Goal: Information Seeking & Learning: Compare options

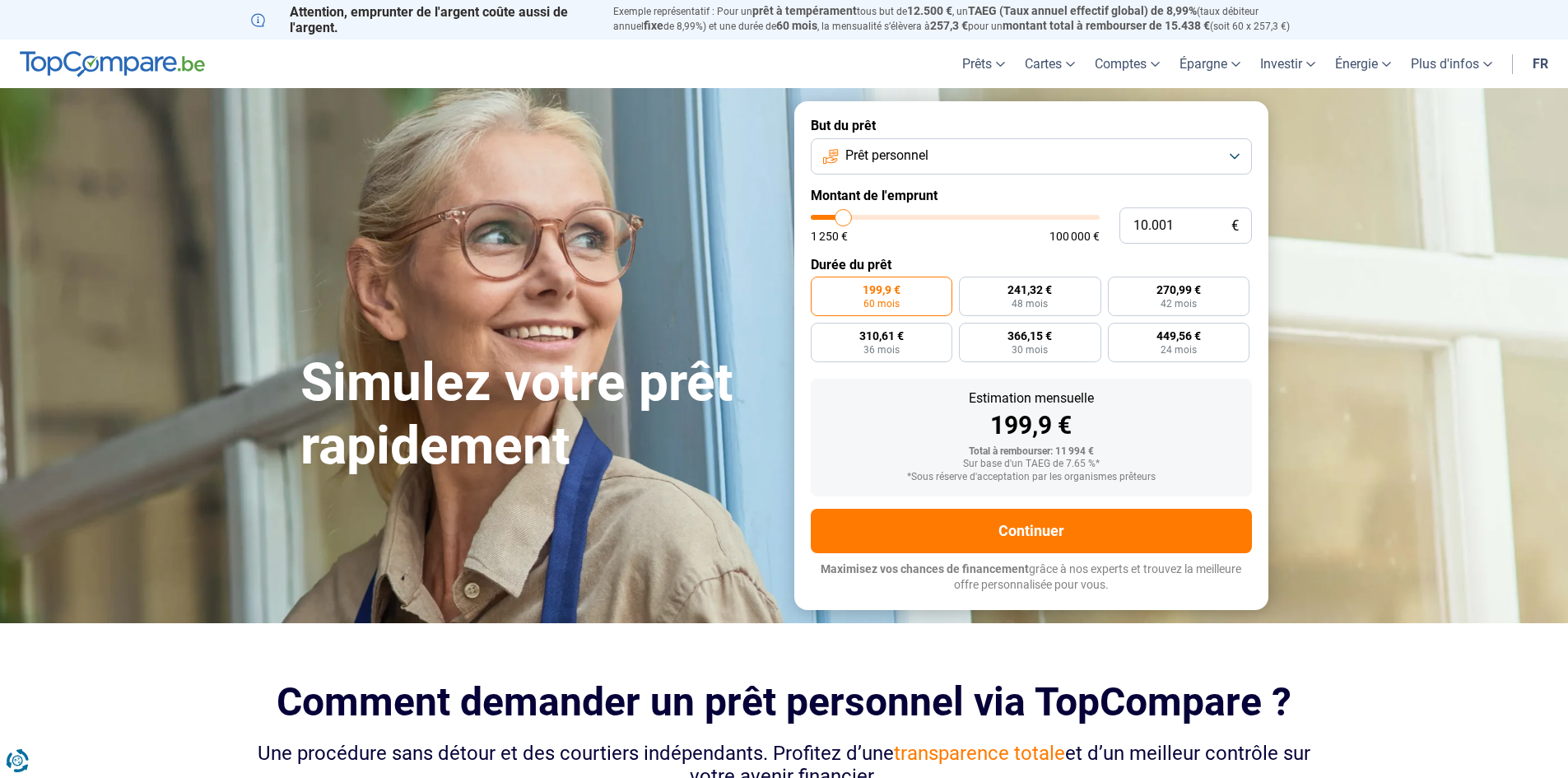
type input "11.000"
type input "11000"
type input "11.250"
type input "11250"
type input "11.500"
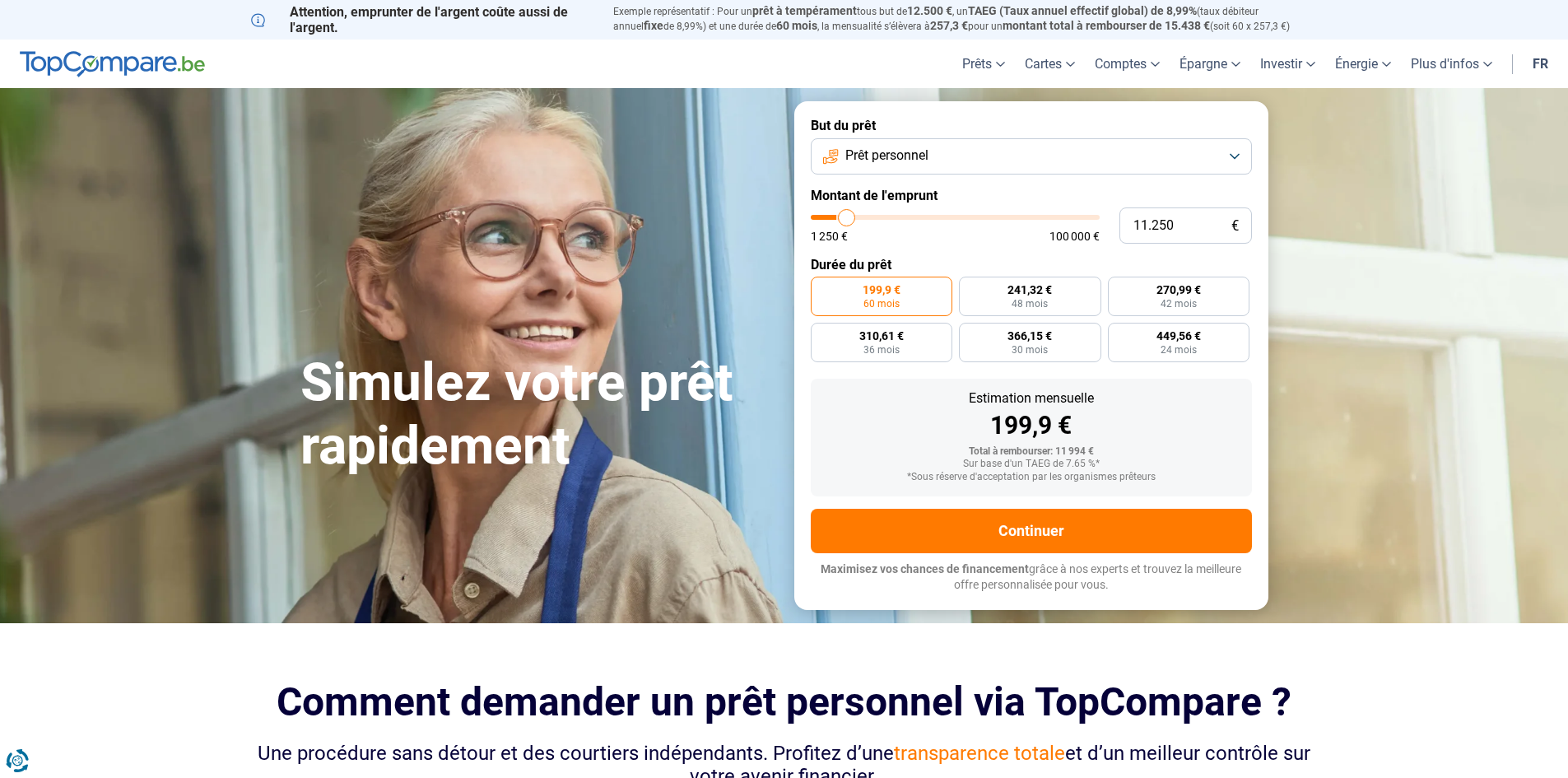
type input "11500"
type input "12.500"
type input "12500"
type input "13.000"
type input "13000"
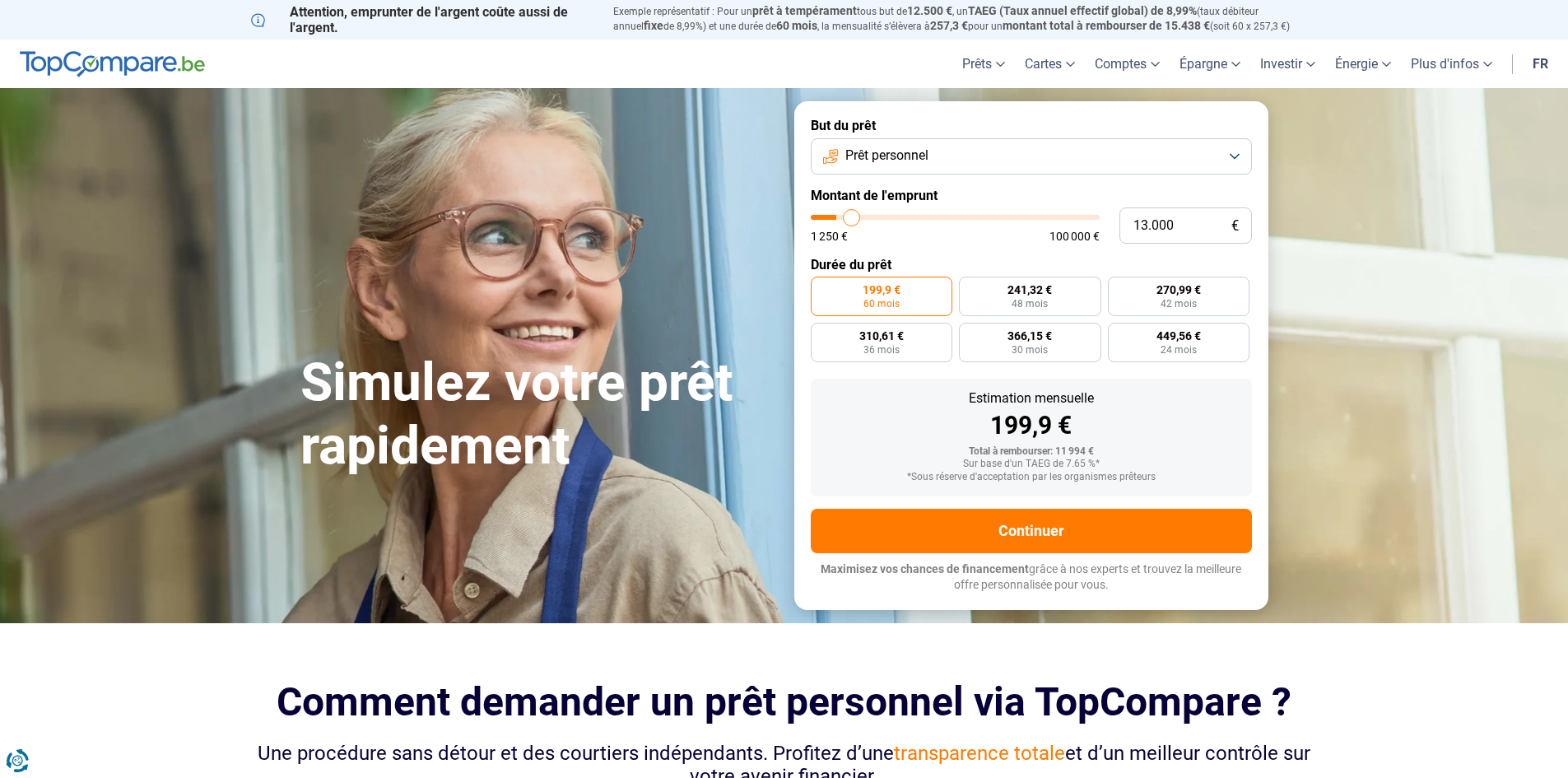
type input "13.250"
type input "13250"
type input "14.000"
type input "14000"
type input "14.250"
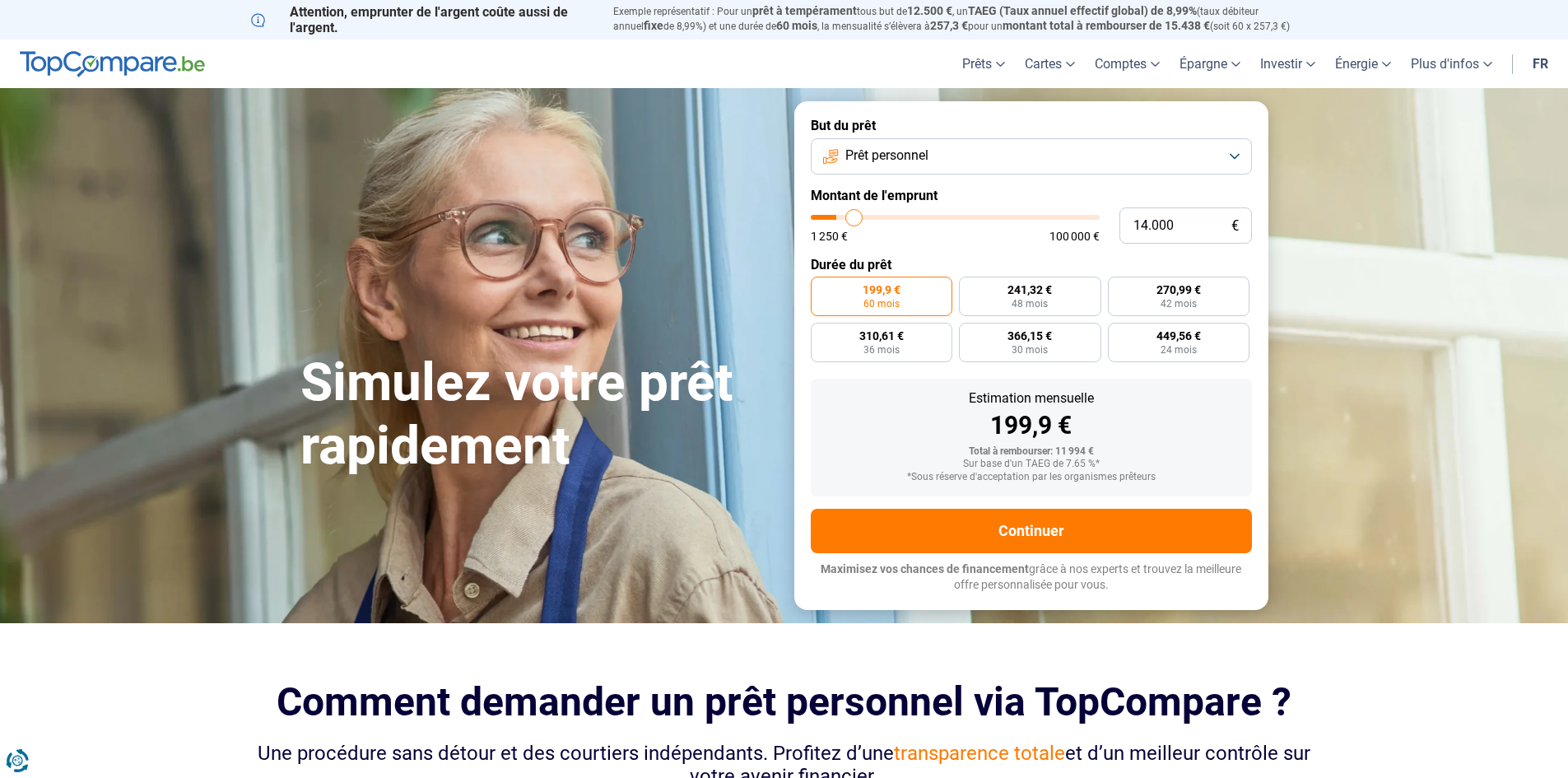
type input "14250"
type input "14.750"
type input "14750"
type input "15.000"
type input "15000"
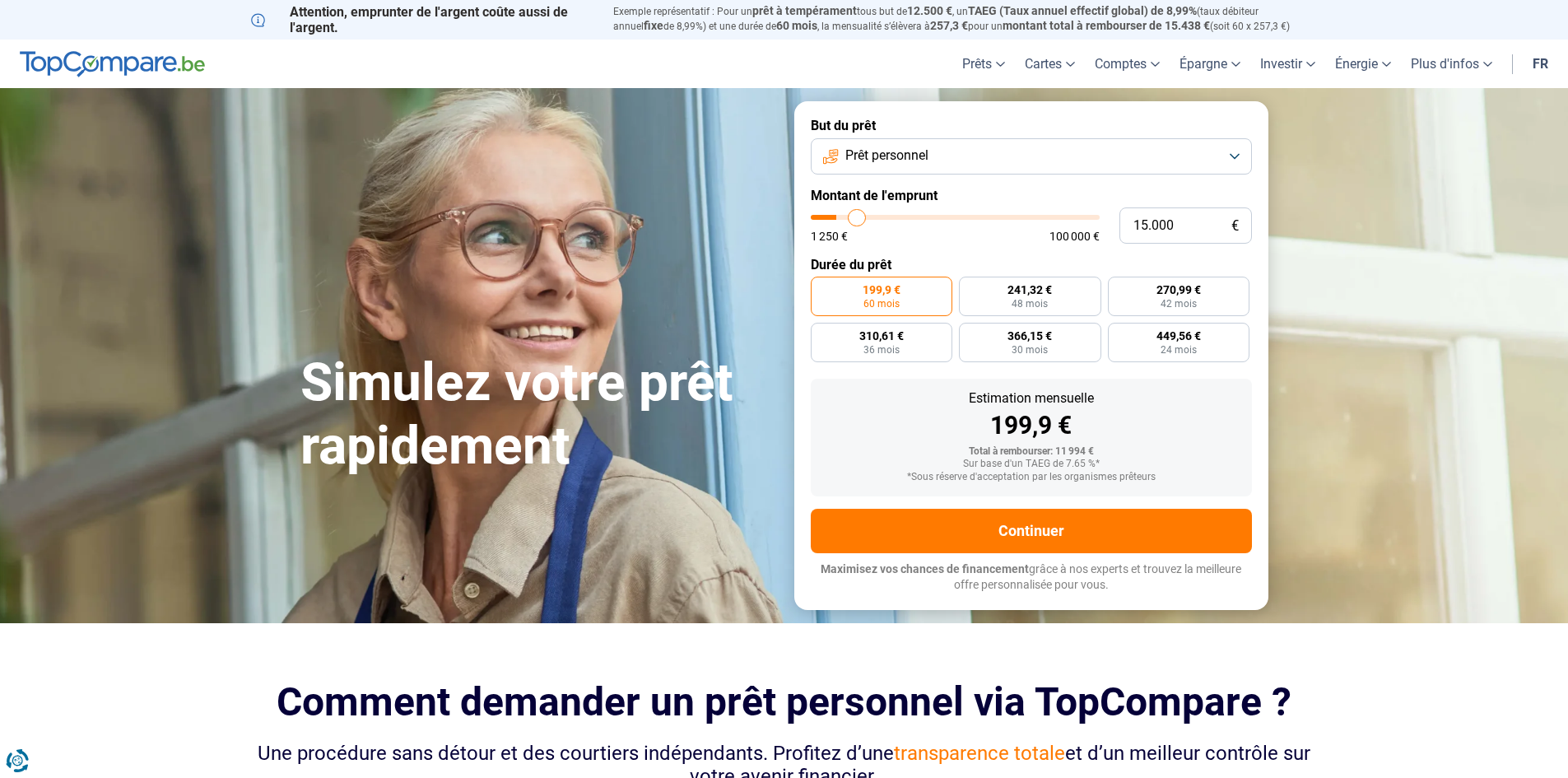
type input "15.500"
type input "15500"
type input "14.500"
type input "14500"
type input "13.500"
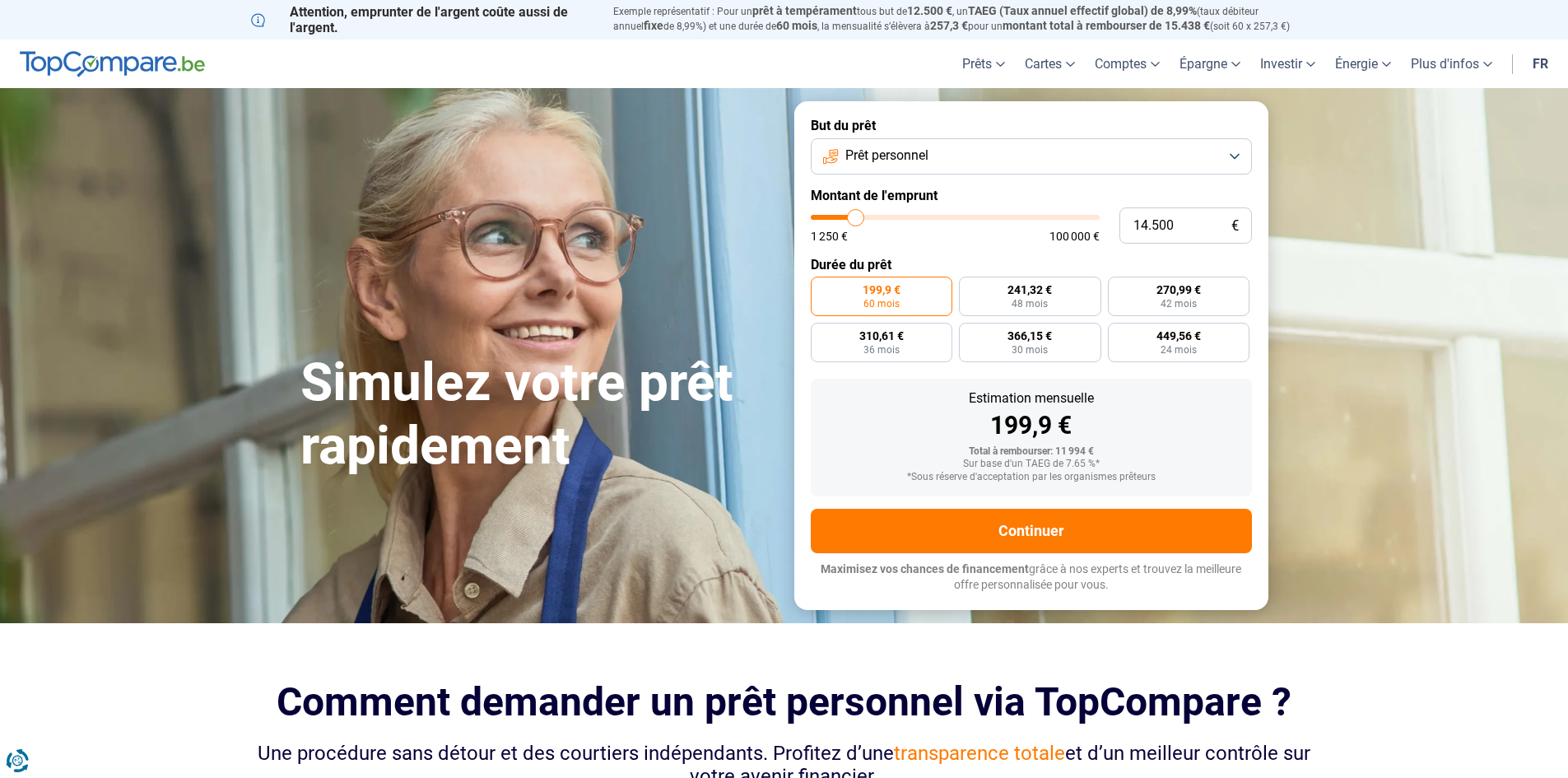
type input "13500"
type input "13.250"
type input "13250"
type input "12.750"
type input "12750"
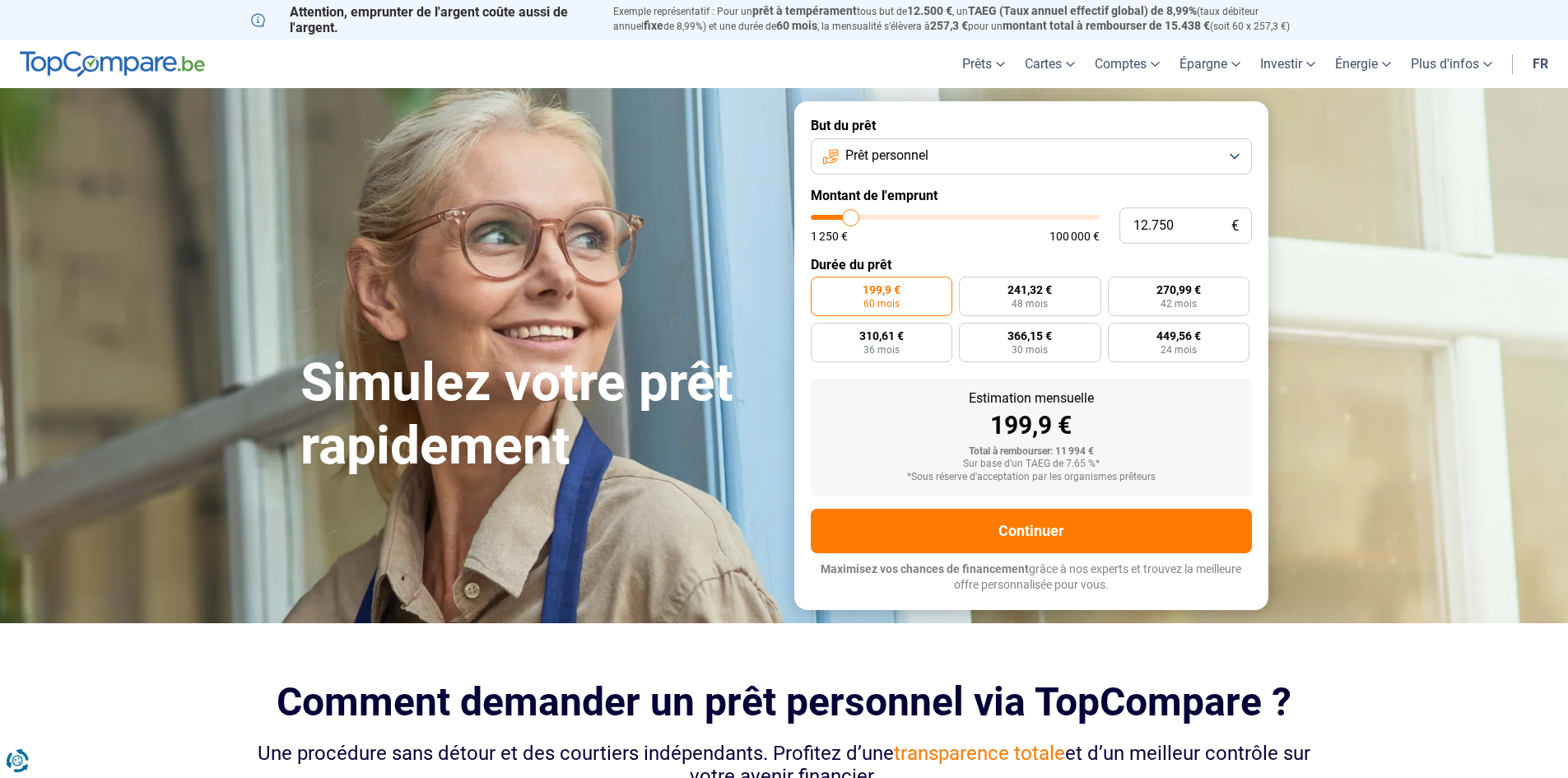
type input "11.500"
type input "11500"
type input "9.500"
type input "9500"
type input "7.500"
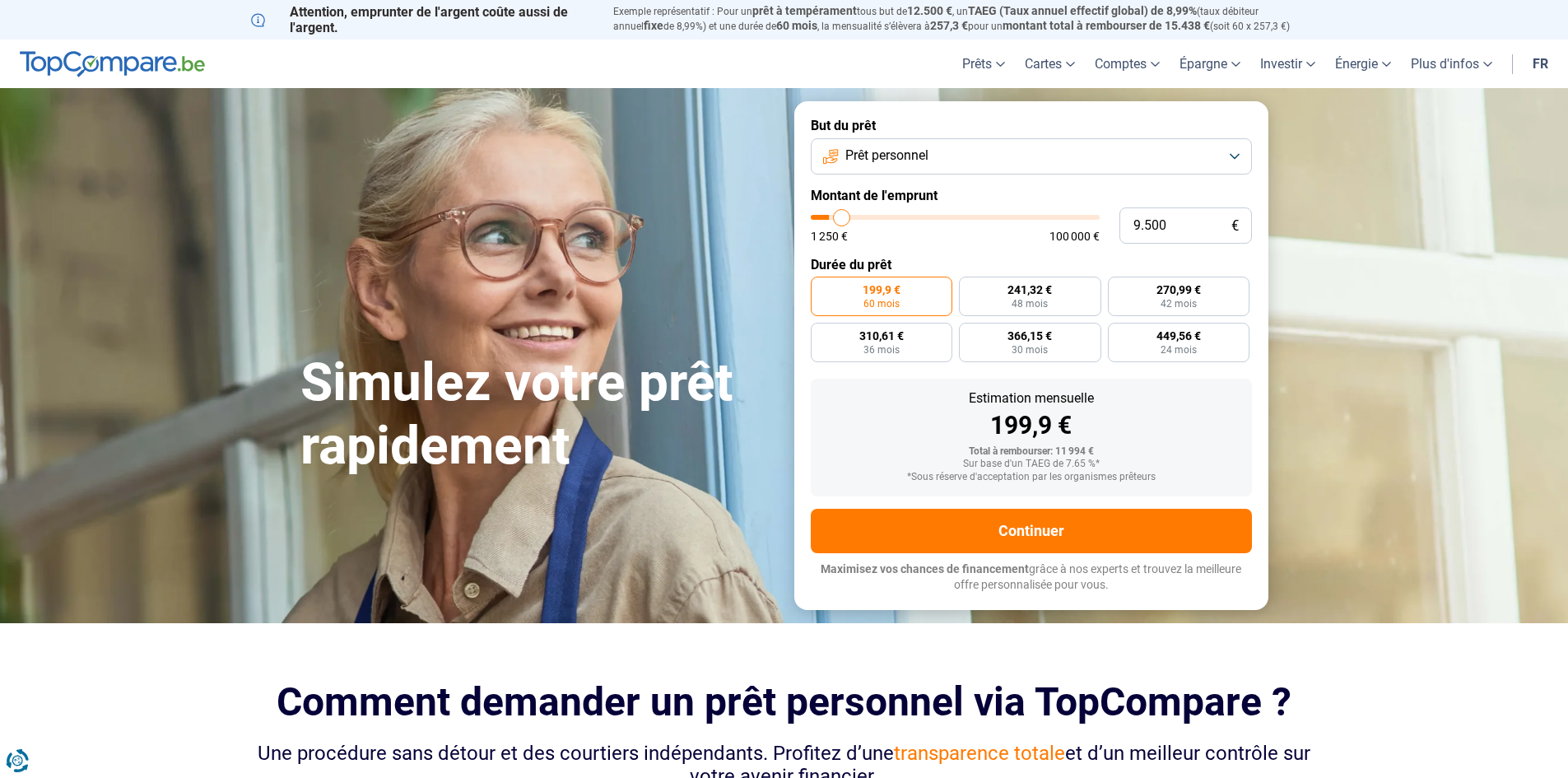
type input "7500"
type input "5.500"
type input "5500"
type input "4.000"
type input "4000"
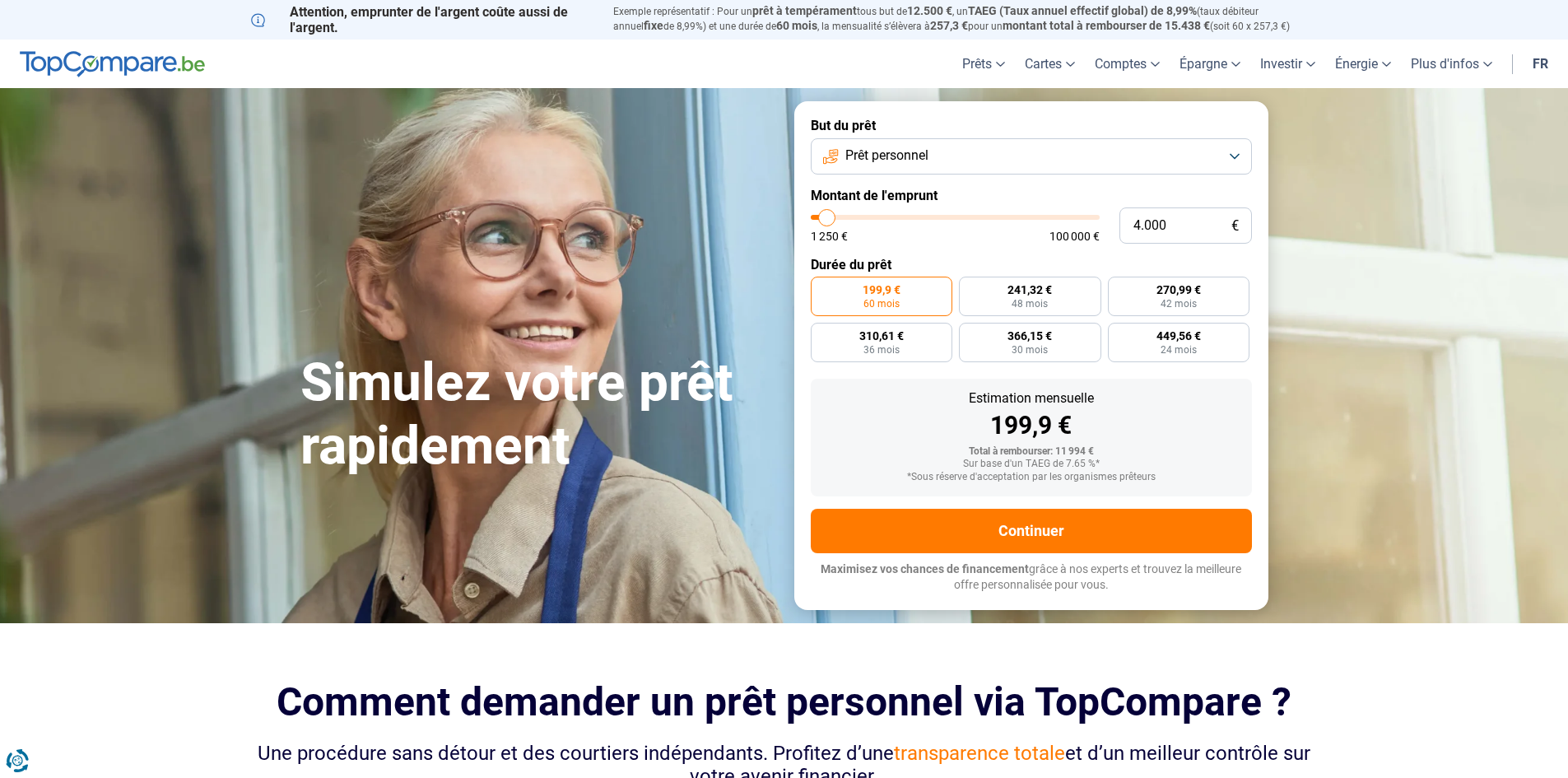
type input "2.500"
type input "2500"
type input "2.000"
type input "2000"
type input "1.500"
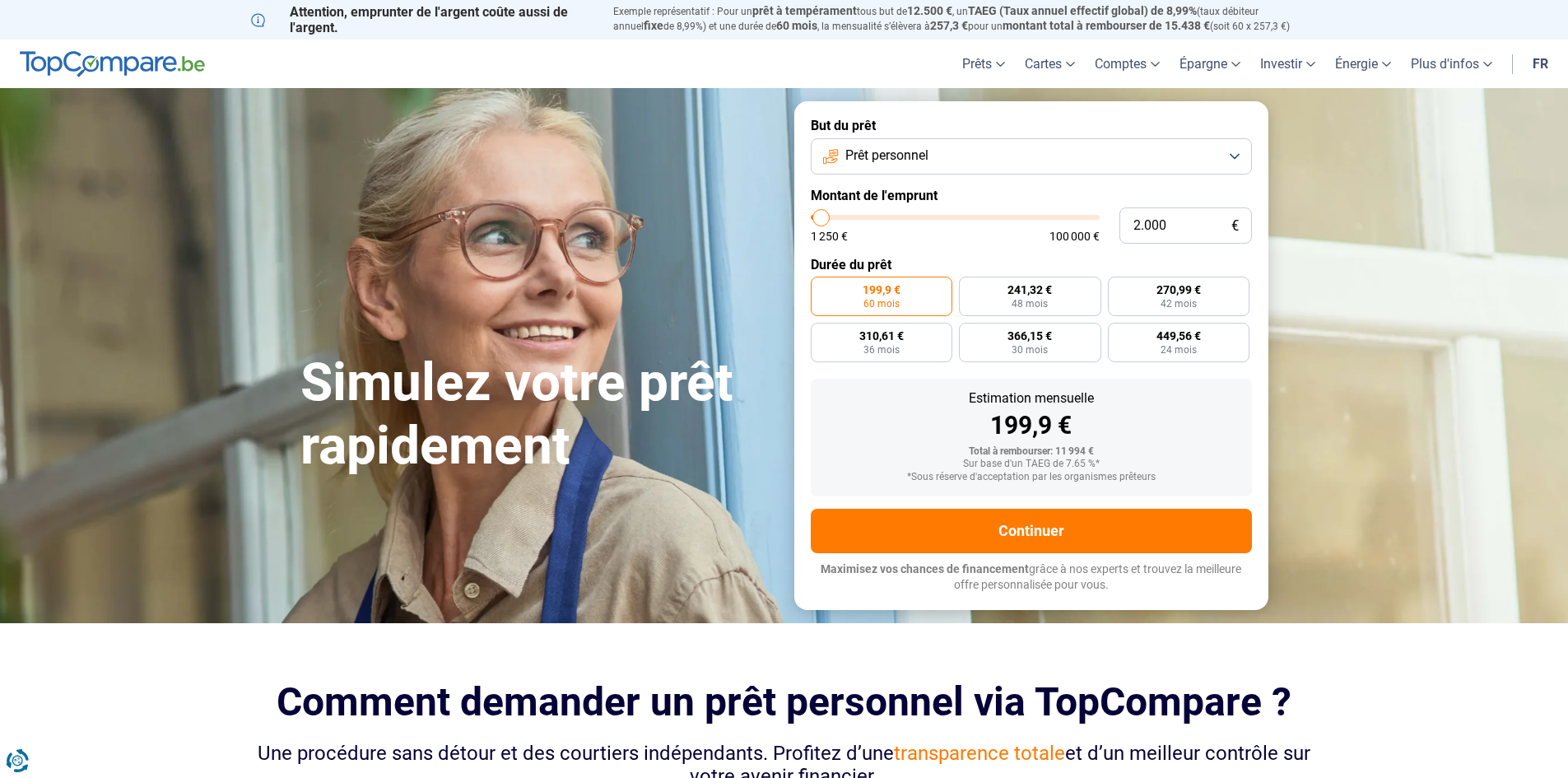
type input "1500"
type input "1.250"
type input "1250"
type input "1.500"
type input "1500"
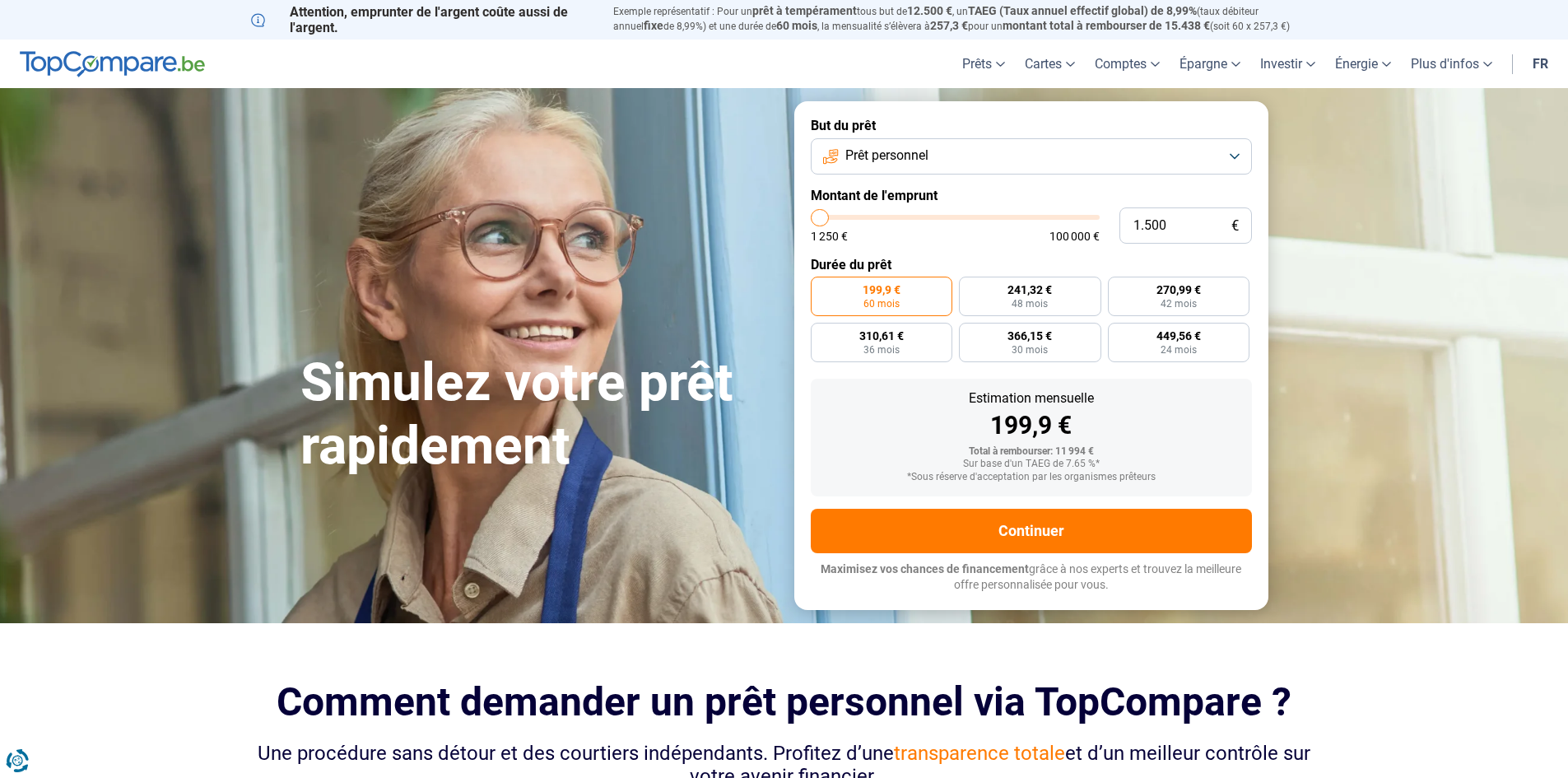
type input "2.250"
type input "2250"
type input "2.500"
type input "2500"
type input "2.750"
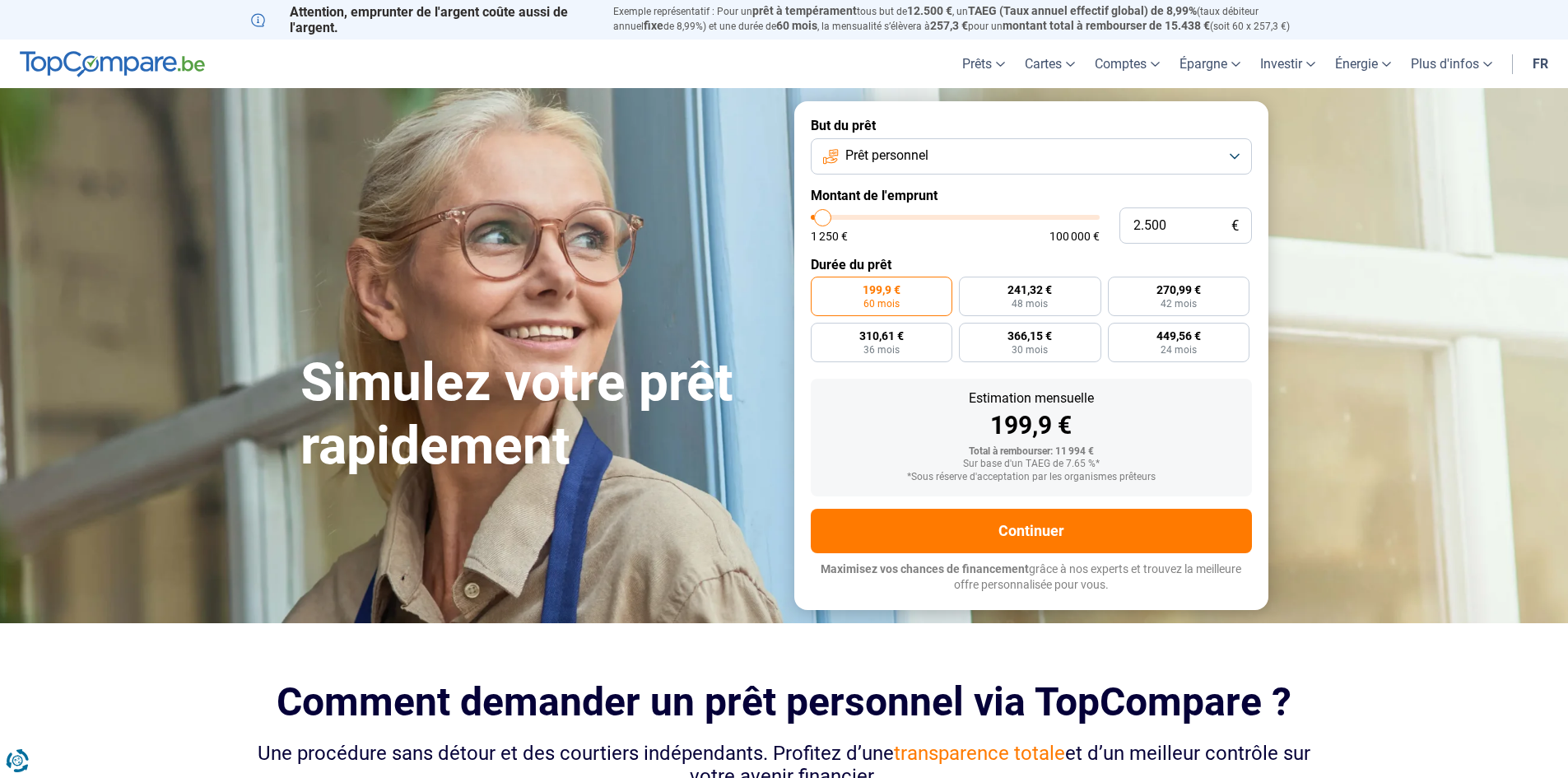
type input "2750"
type input "3.500"
type input "3500"
type input "4.250"
type input "4250"
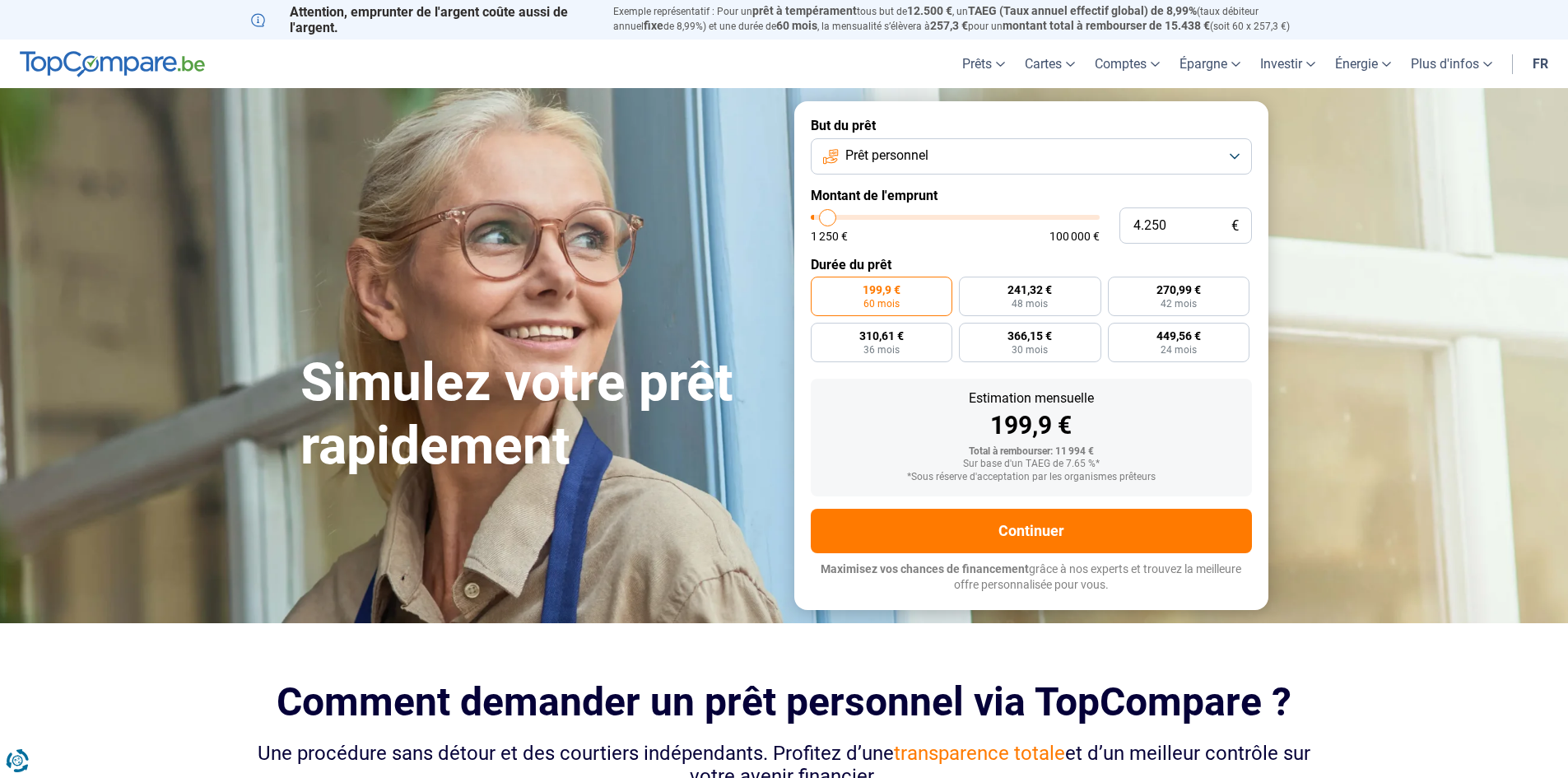
type input "5.000"
type input "5000"
type input "5.250"
type input "5250"
type input "5.500"
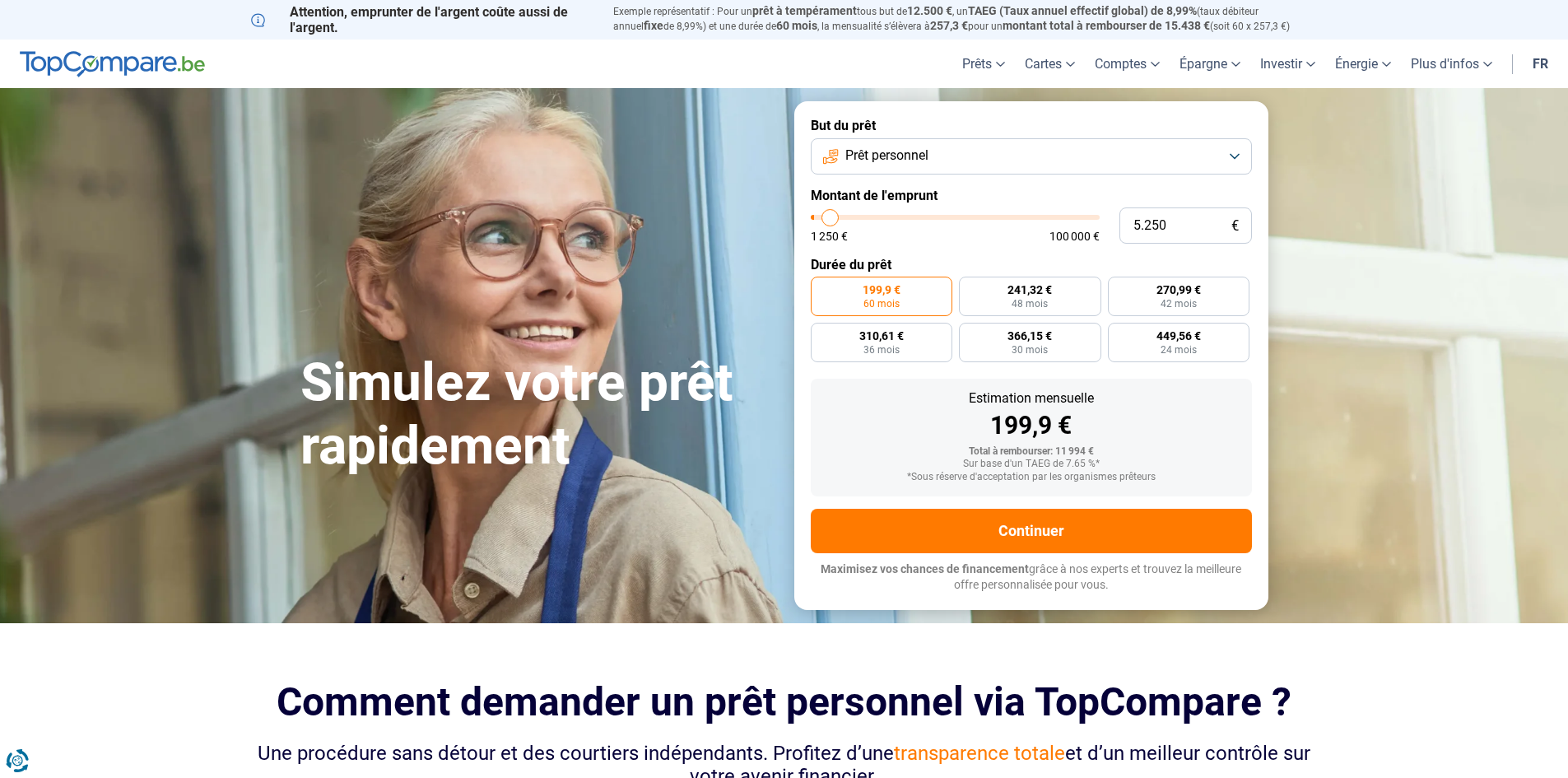
type input "5500"
type input "5.750"
type input "5750"
type input "6.000"
type input "6000"
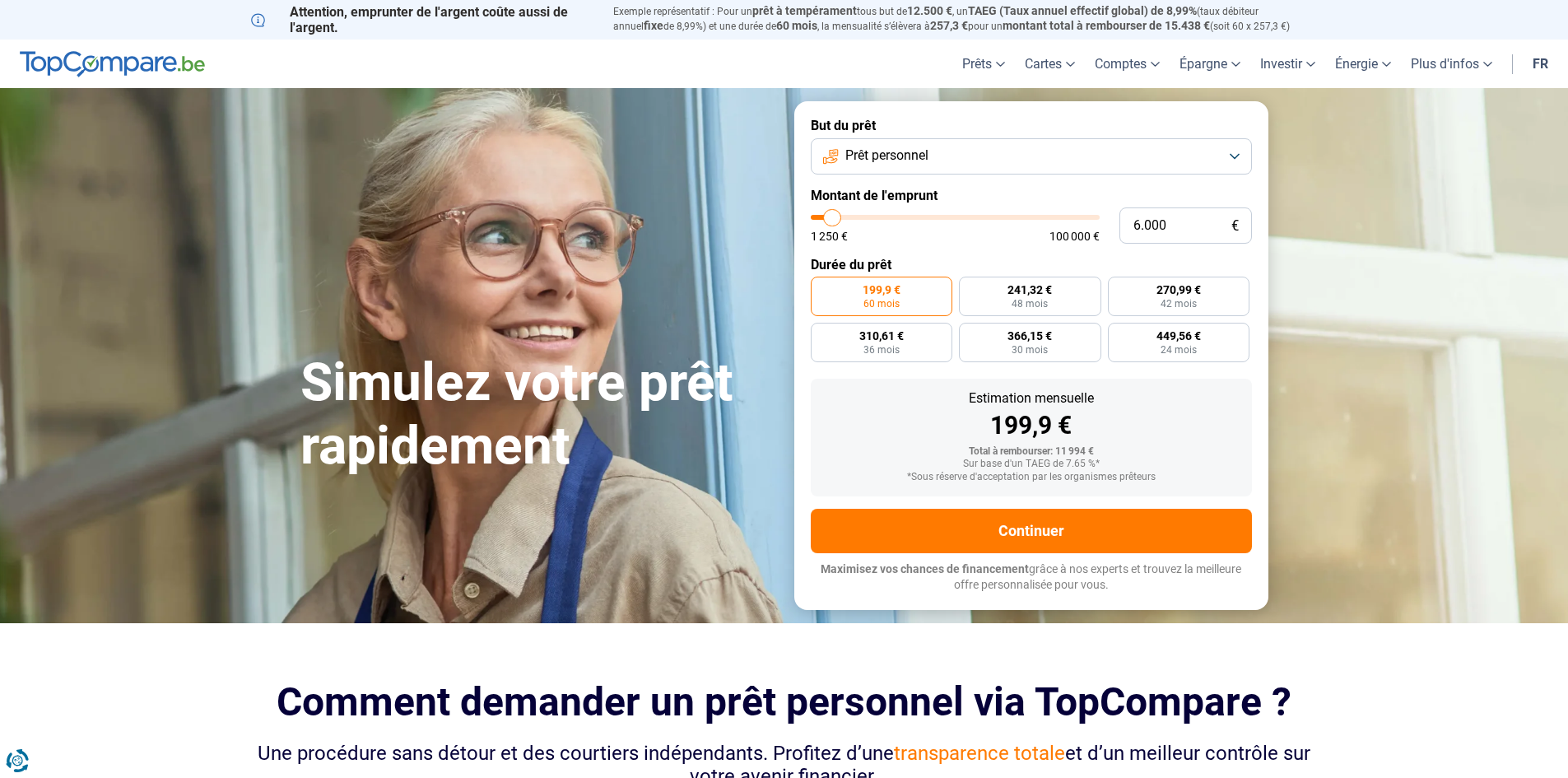
type input "5.750"
type input "5750"
type input "5.500"
type input "5500"
type input "5.000"
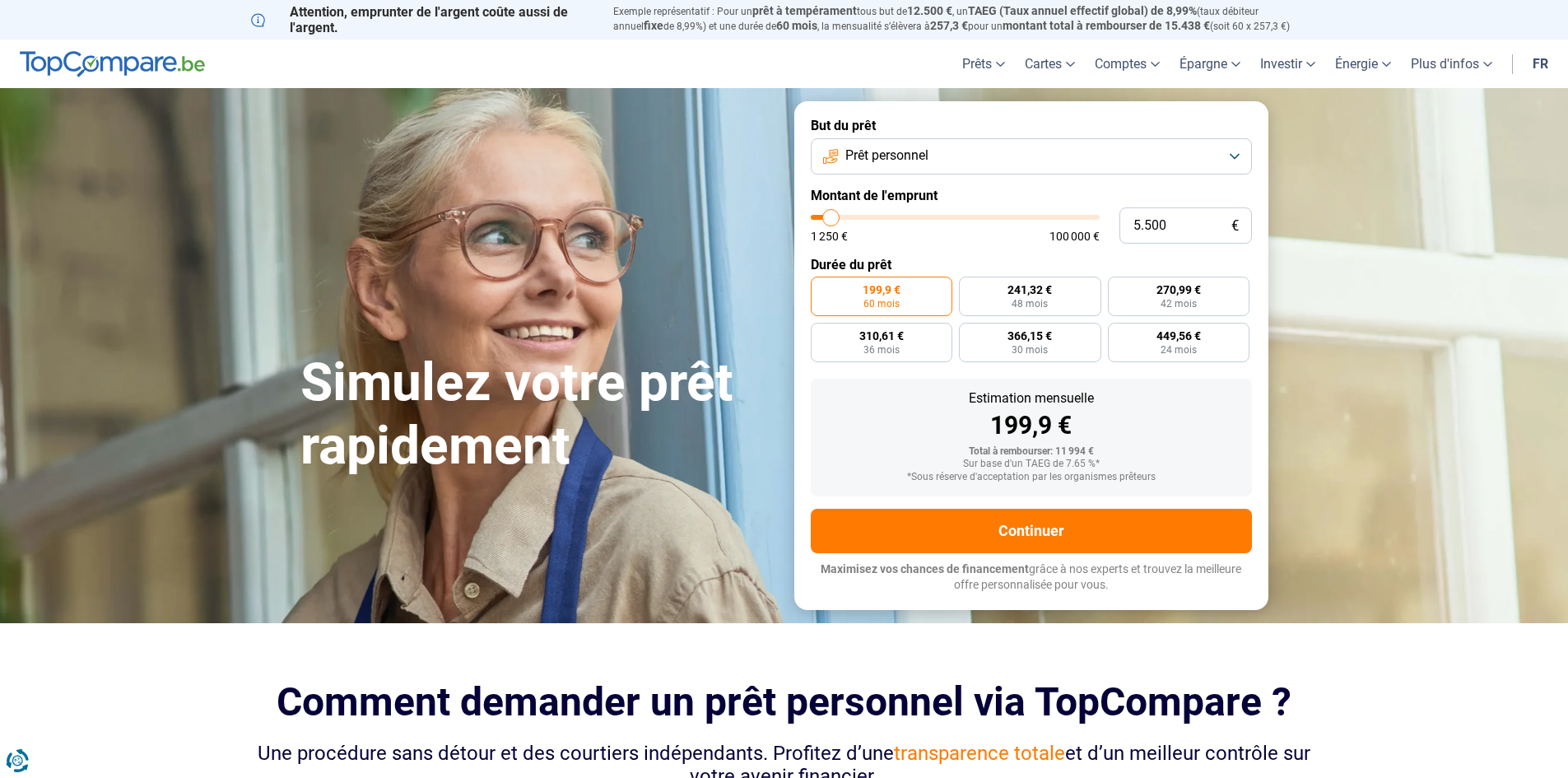
type input "5000"
type input "4.250"
type input "4250"
type input "4.000"
type input "4000"
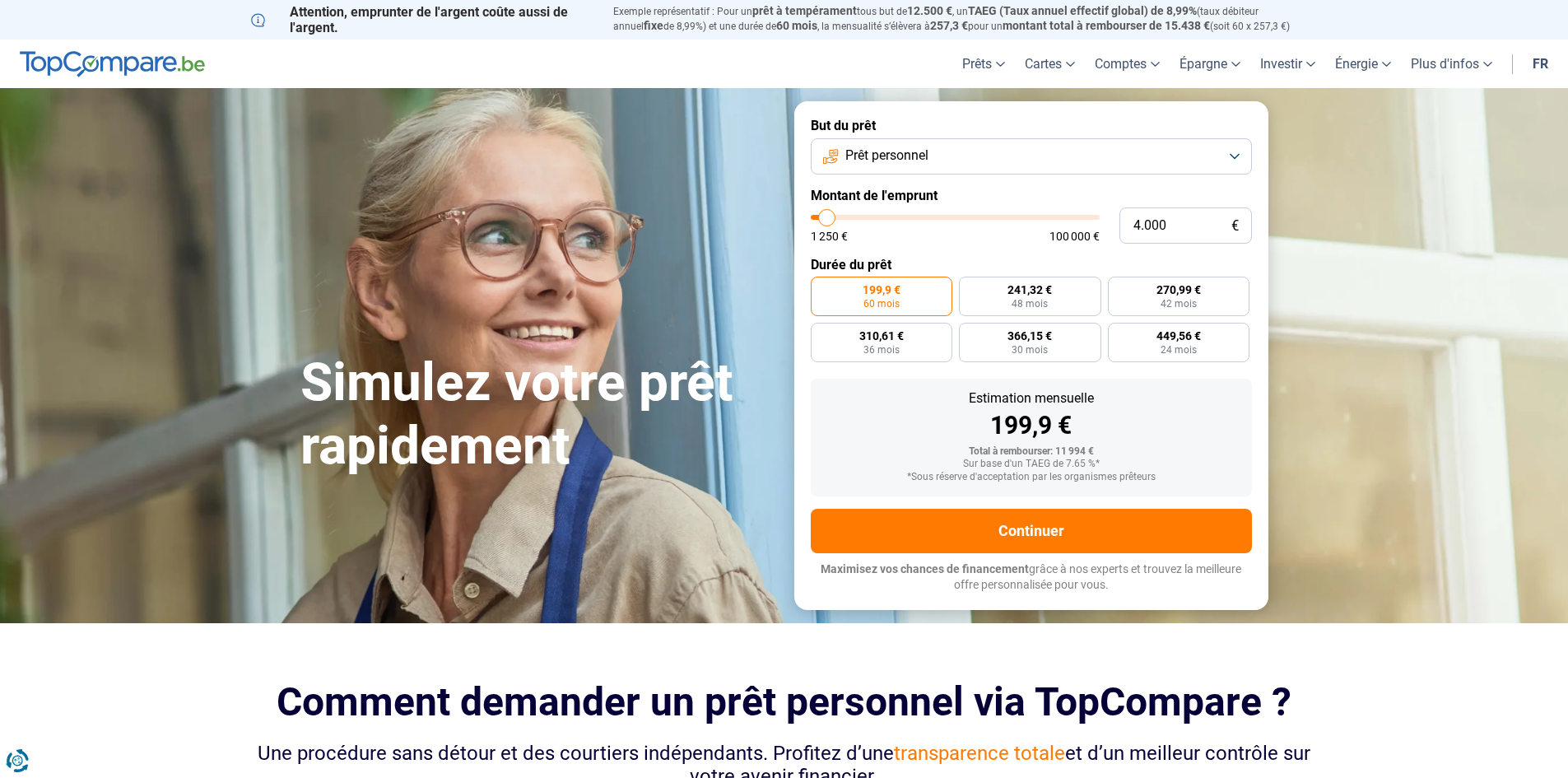
type input "3.750"
type input "3750"
type input "3.500"
type input "3500"
type input "2.750"
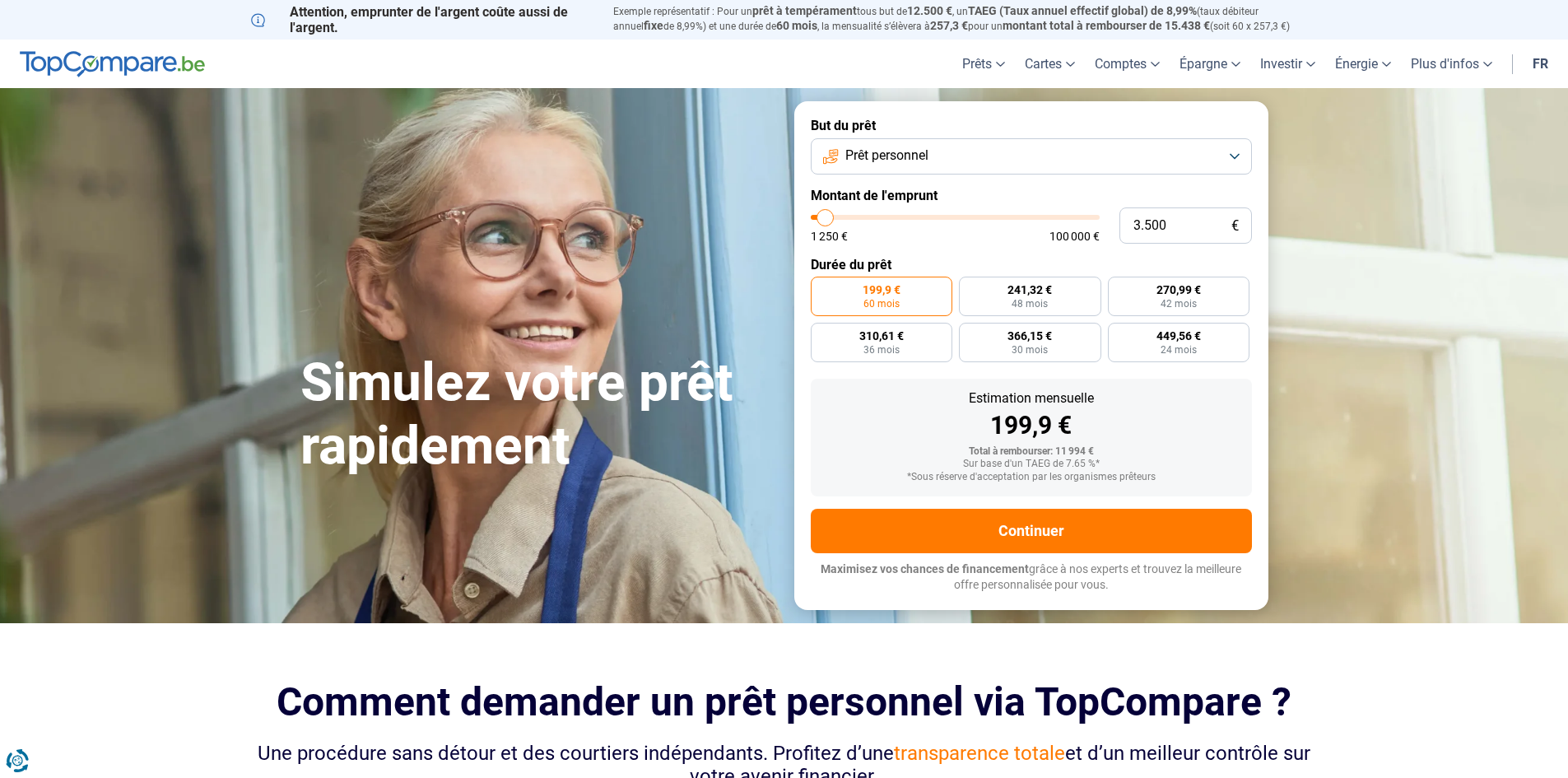
type input "2750"
type input "2.500"
type input "2500"
type input "2.000"
type input "2000"
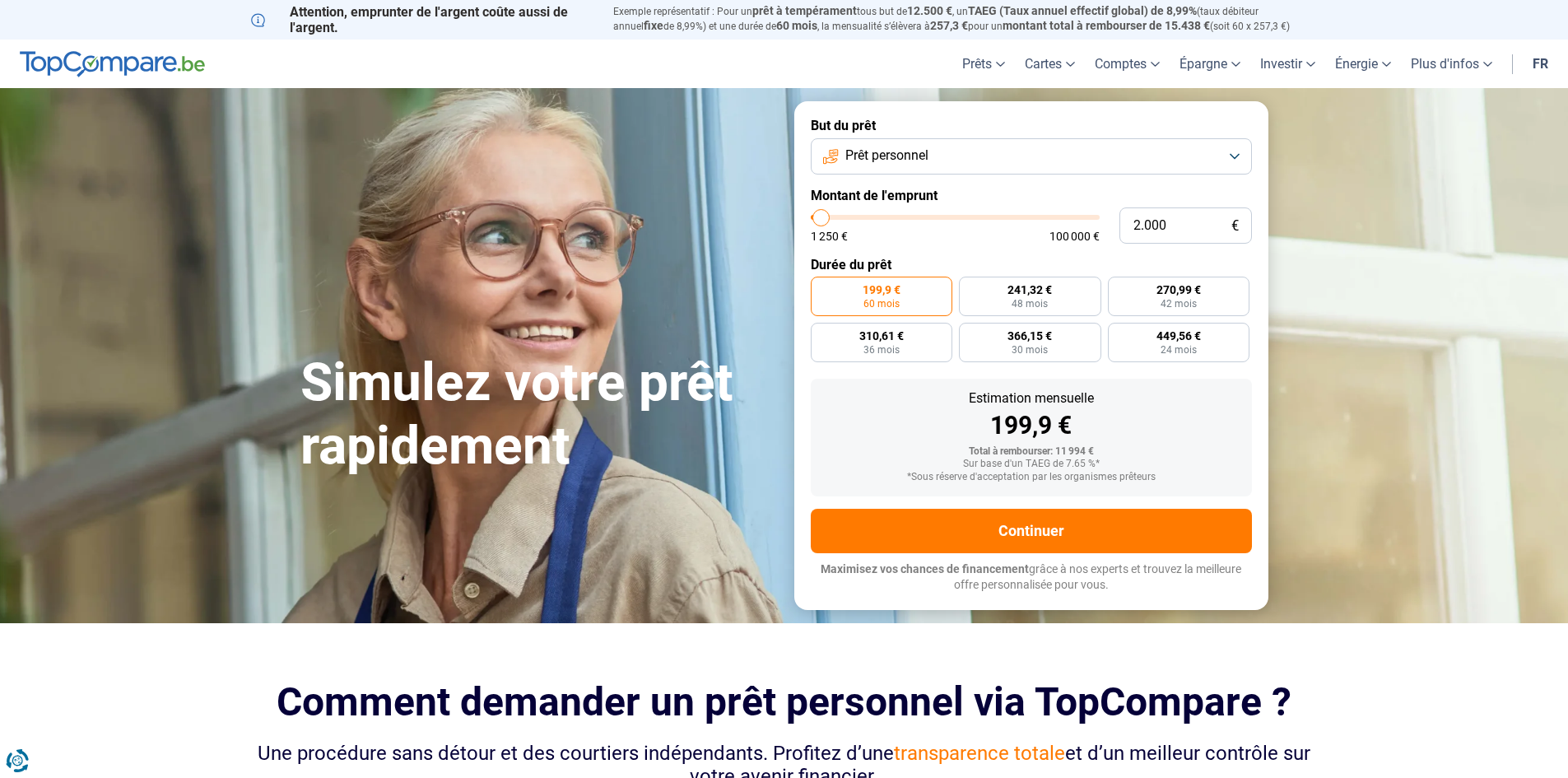
type input "2.250"
type input "2250"
type input "2.500"
type input "2500"
type input "2.750"
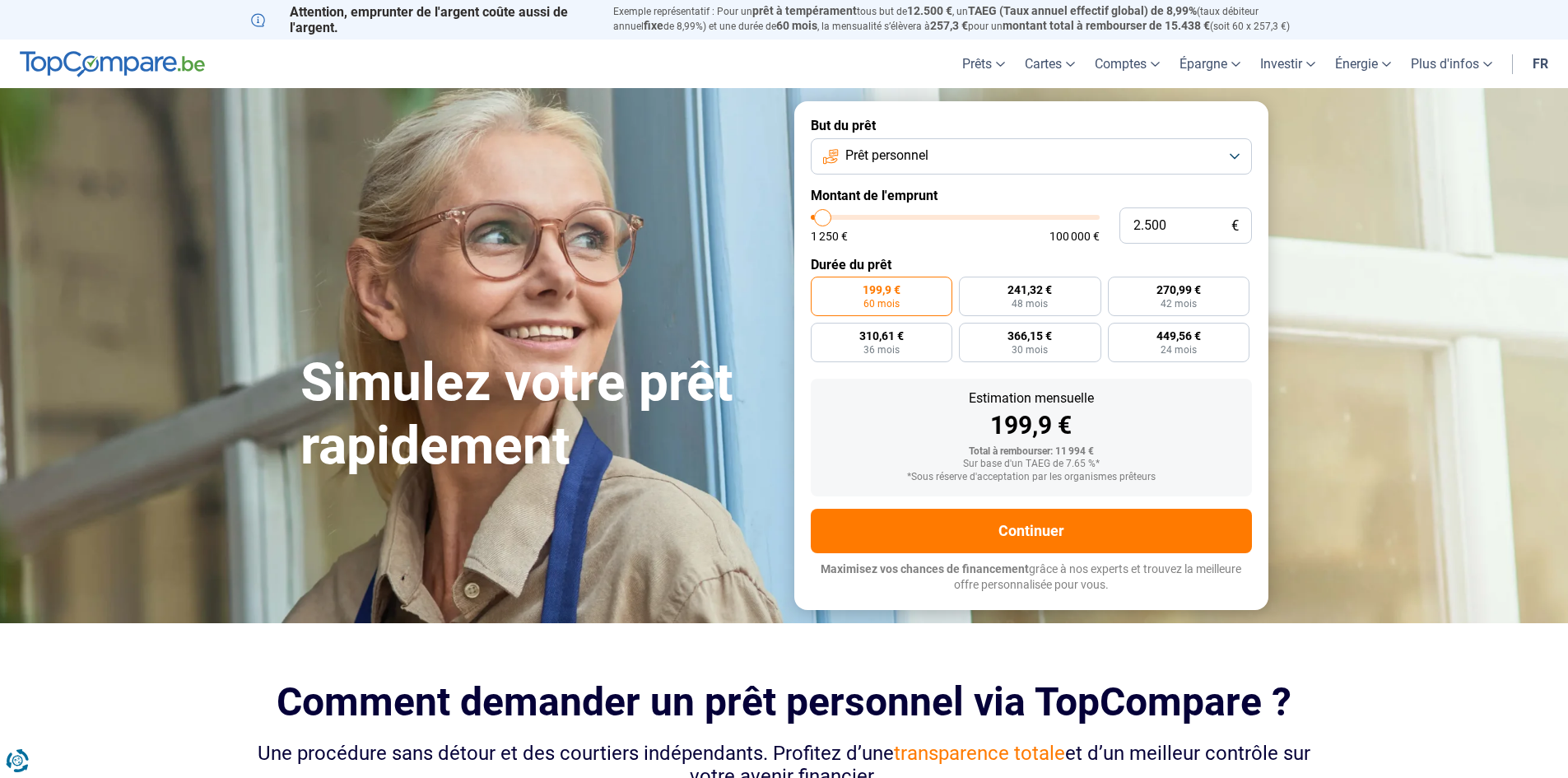
type input "2750"
type input "3.000"
type input "3000"
type input "3.500"
drag, startPoint x: 844, startPoint y: 219, endPoint x: 825, endPoint y: 226, distance: 20.2
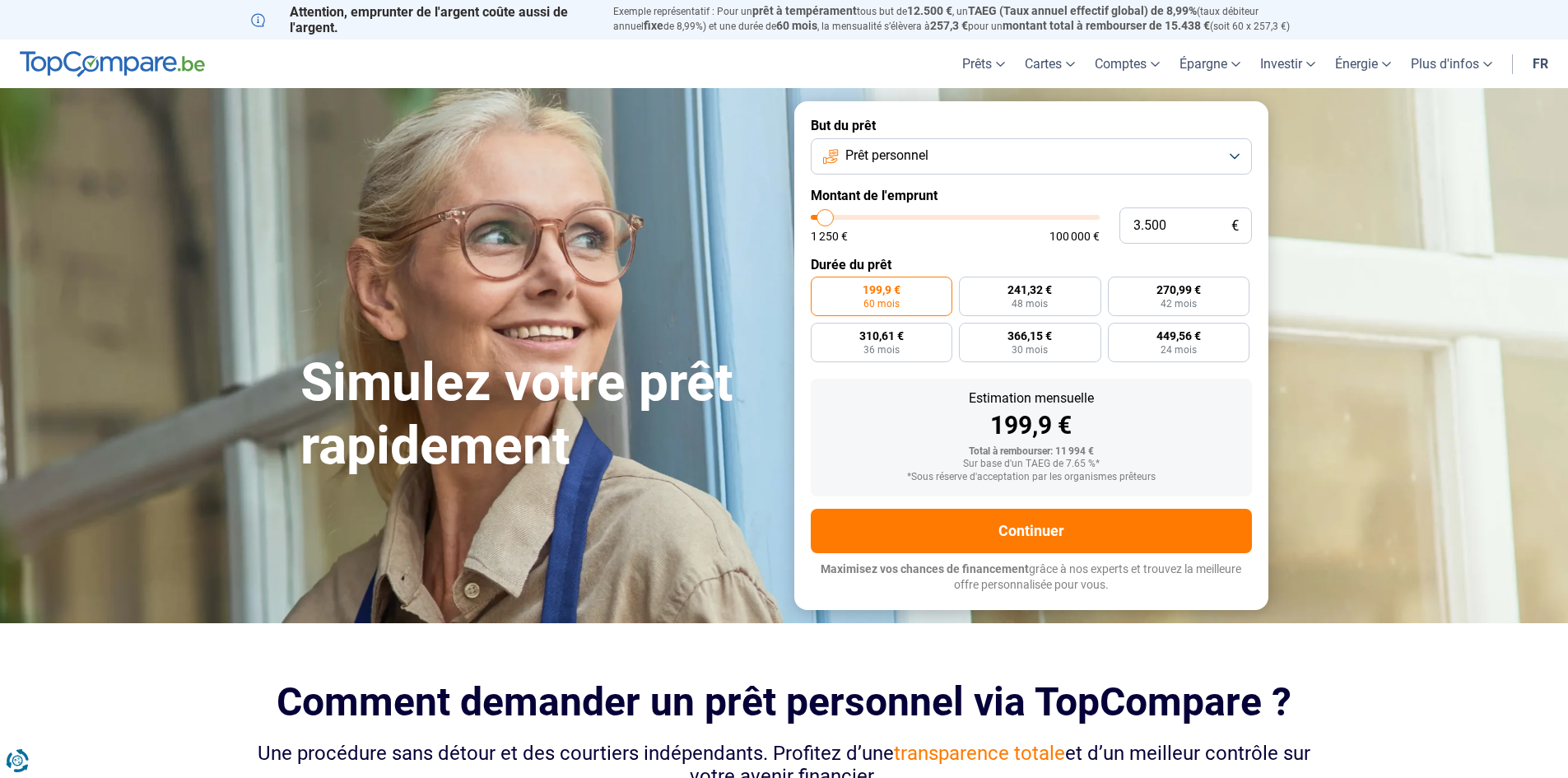
type input "3500"
click at [825, 220] on input "range" at bounding box center [955, 217] width 289 height 5
radio input "true"
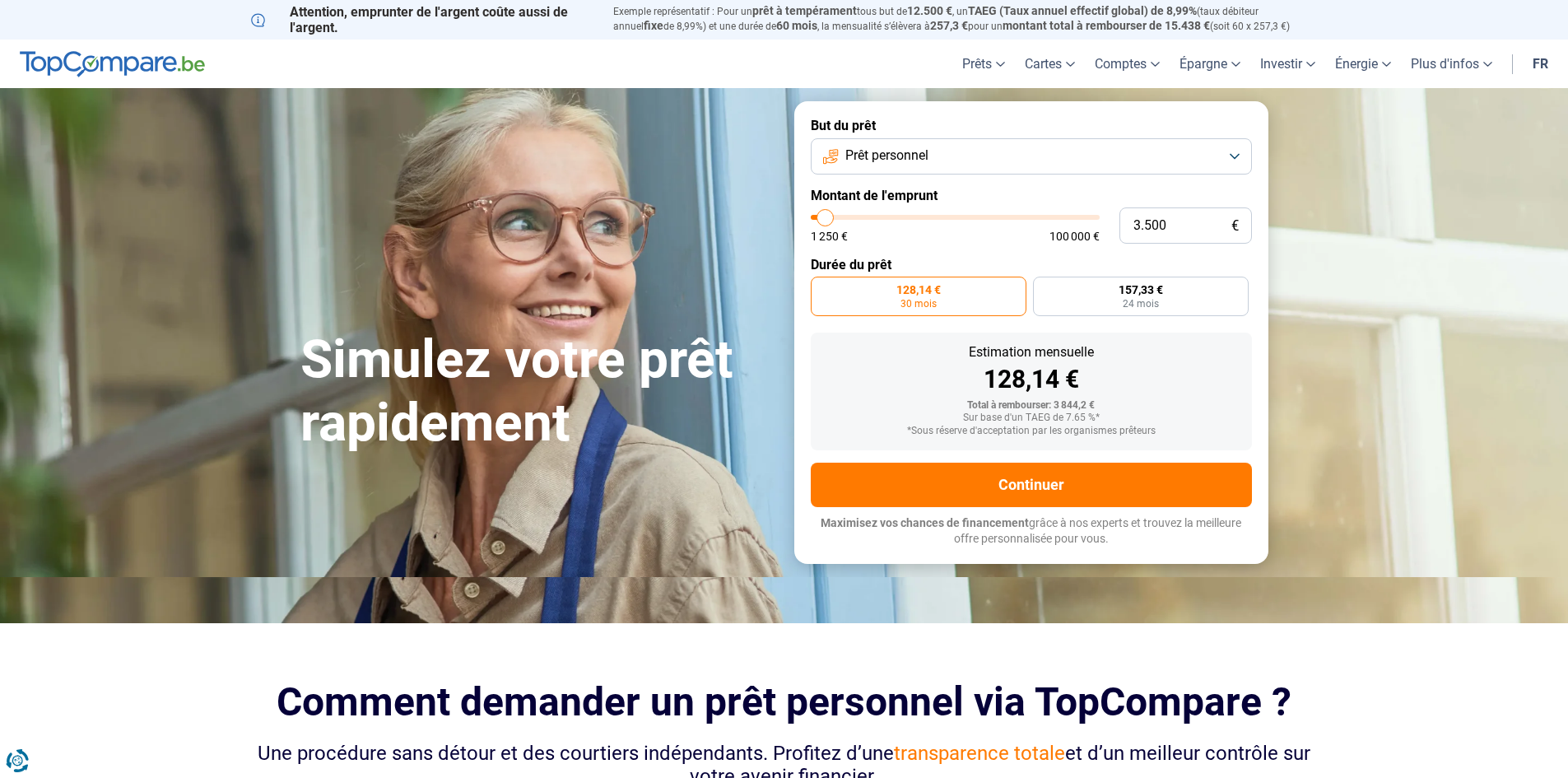
type input "3.750"
type input "3750"
type input "3.500"
type input "3500"
type input "3.000"
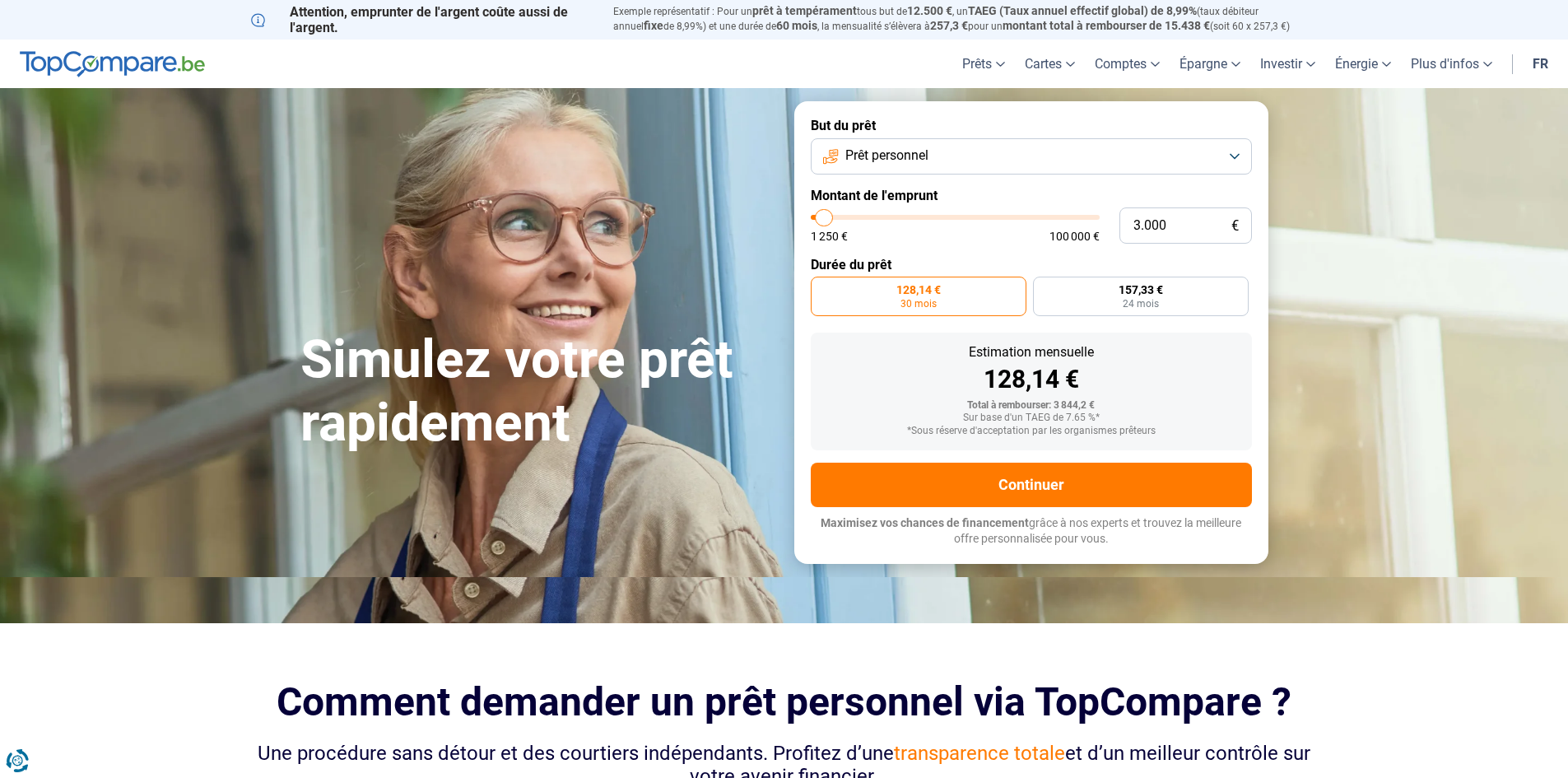
type input "3000"
click at [824, 220] on input "range" at bounding box center [955, 217] width 289 height 5
click at [1022, 489] on button "Continuer" at bounding box center [1031, 484] width 442 height 44
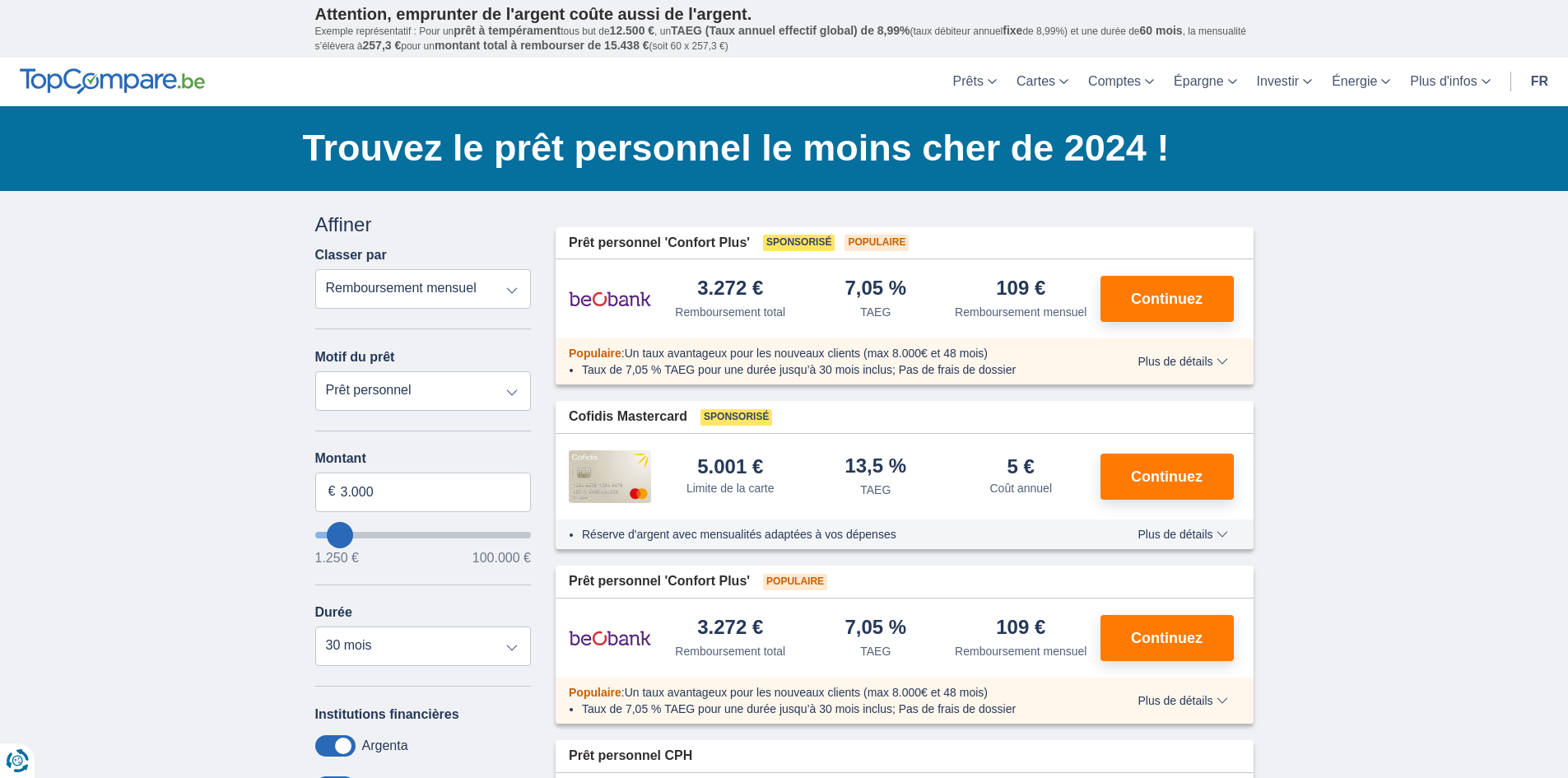
type input "8.250"
type input "8250"
select select "48"
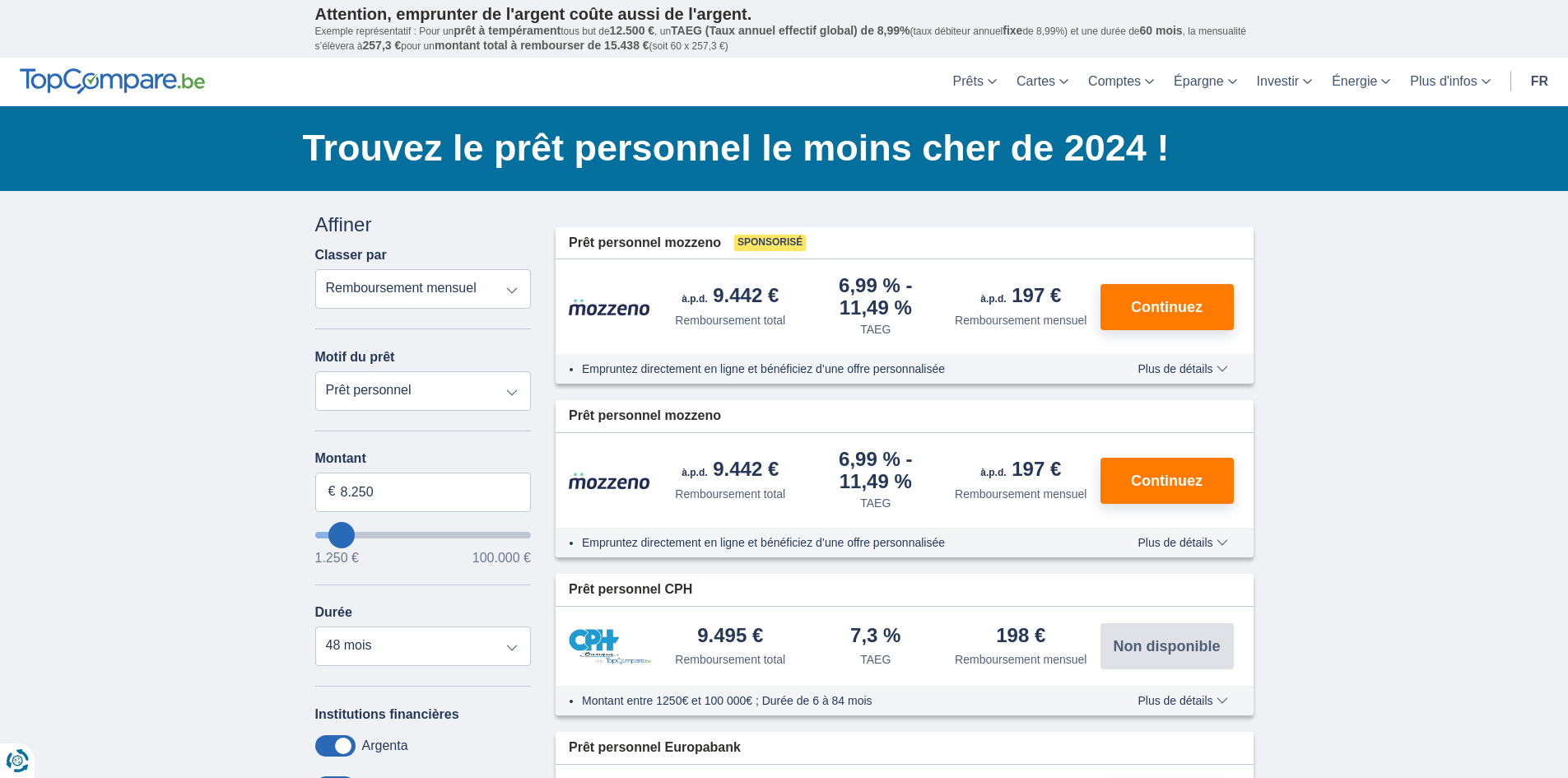
type input "7.250"
type input "7250"
select select "42"
type input "7250"
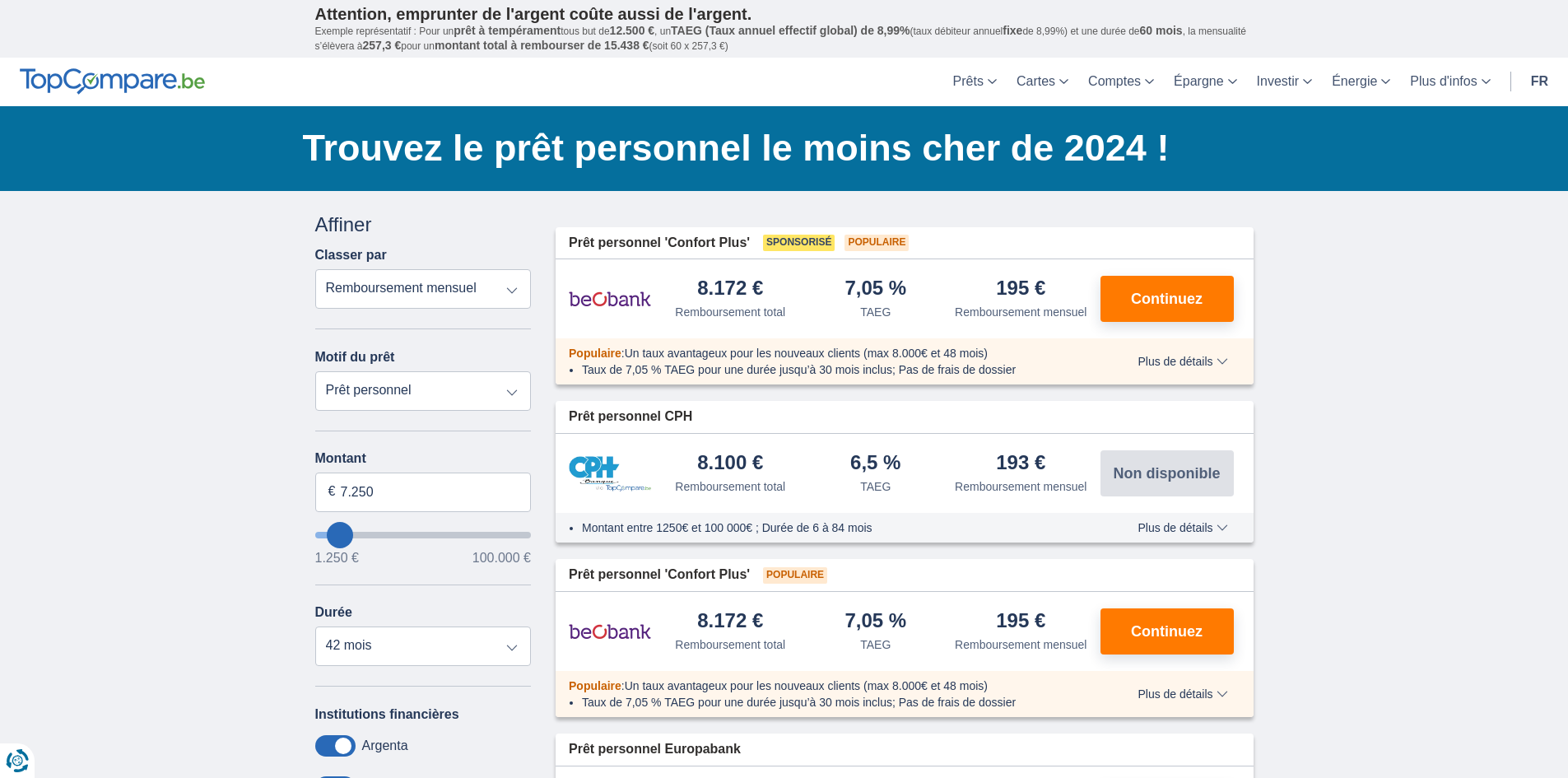
type input "6.250"
type input "5250"
type input "5.250"
select select "36"
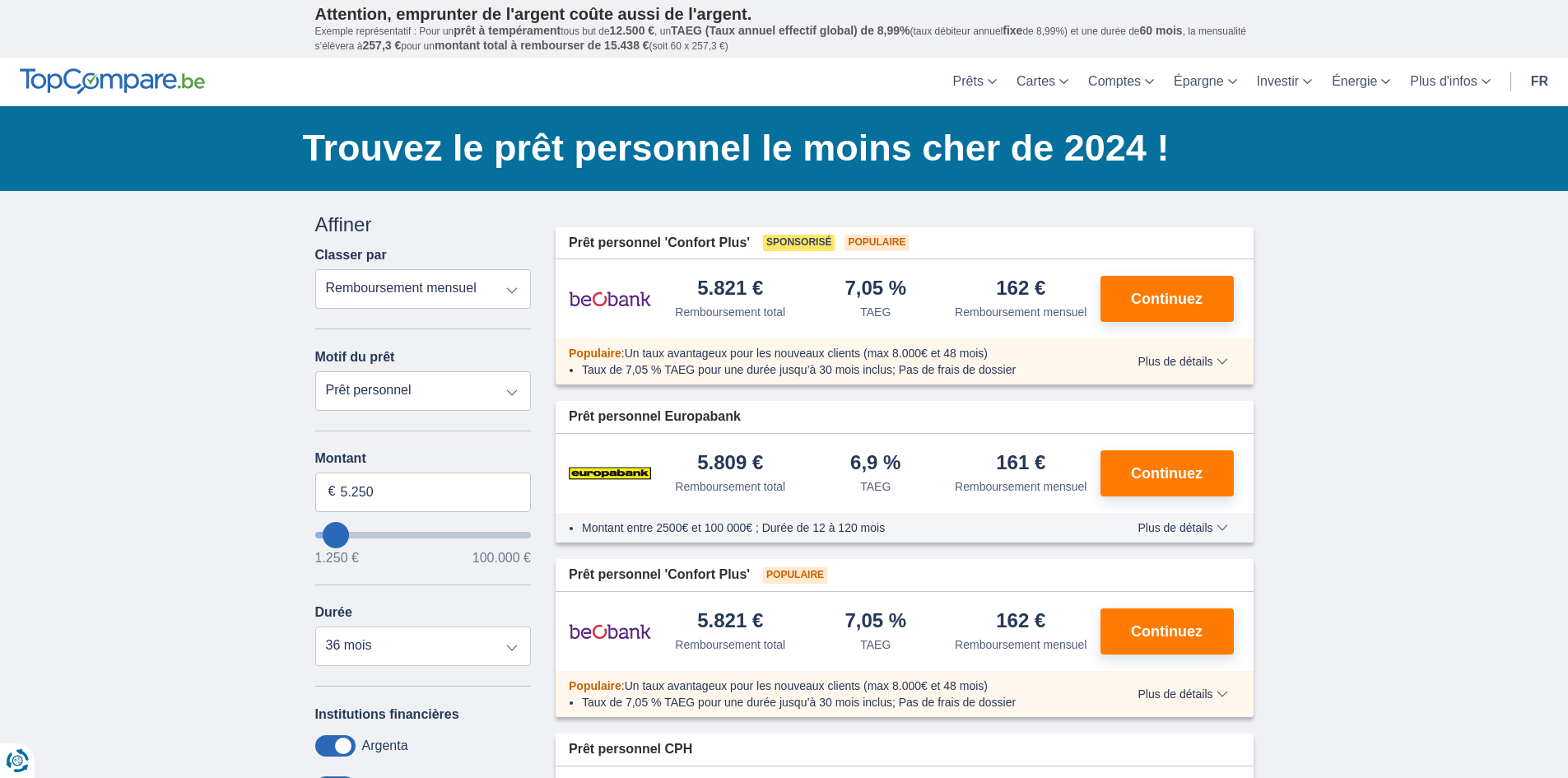
type input "6.250"
type input "6250"
type input "5.250"
type input "4250"
type input "4.250"
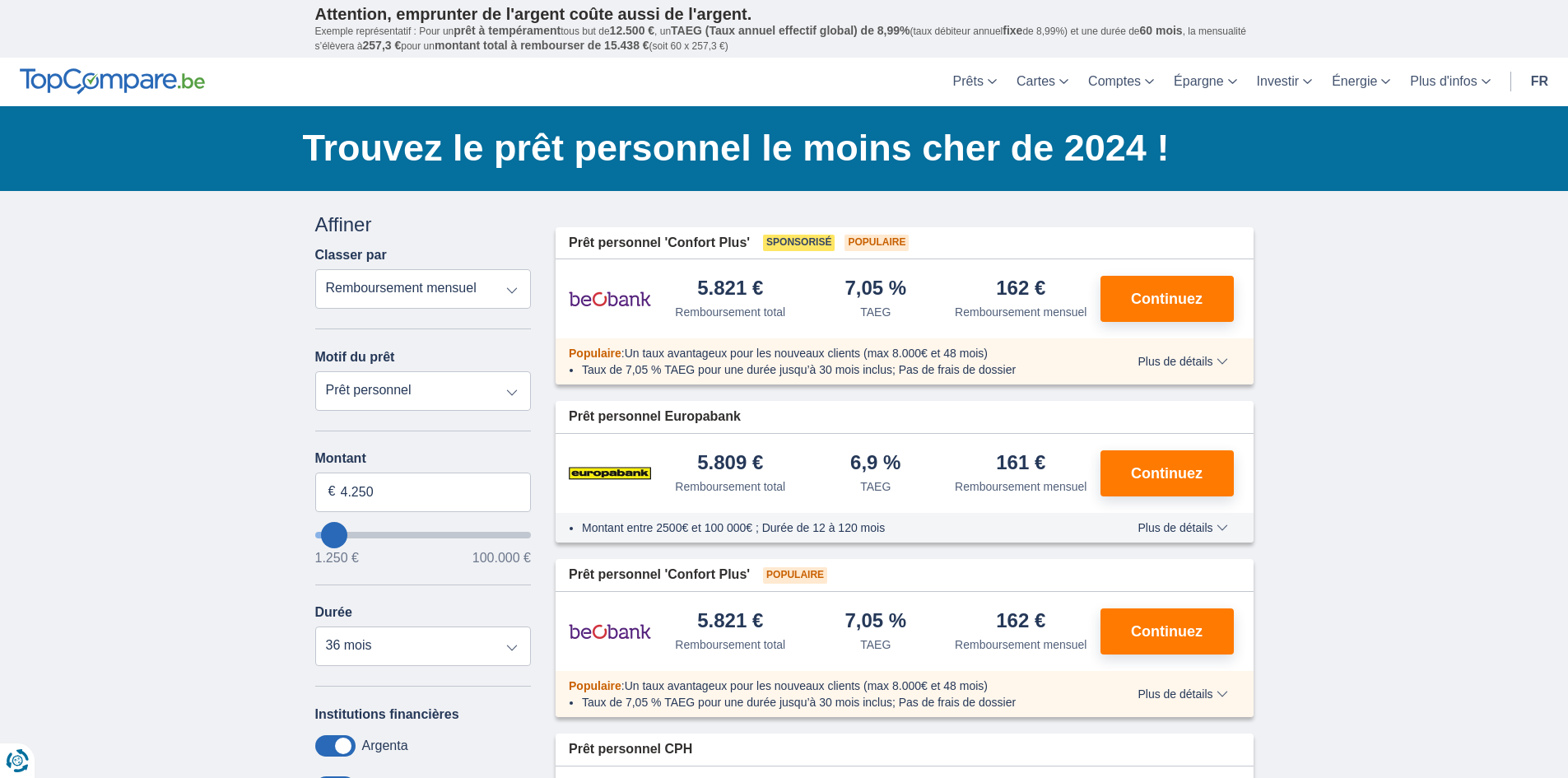
select select "36"
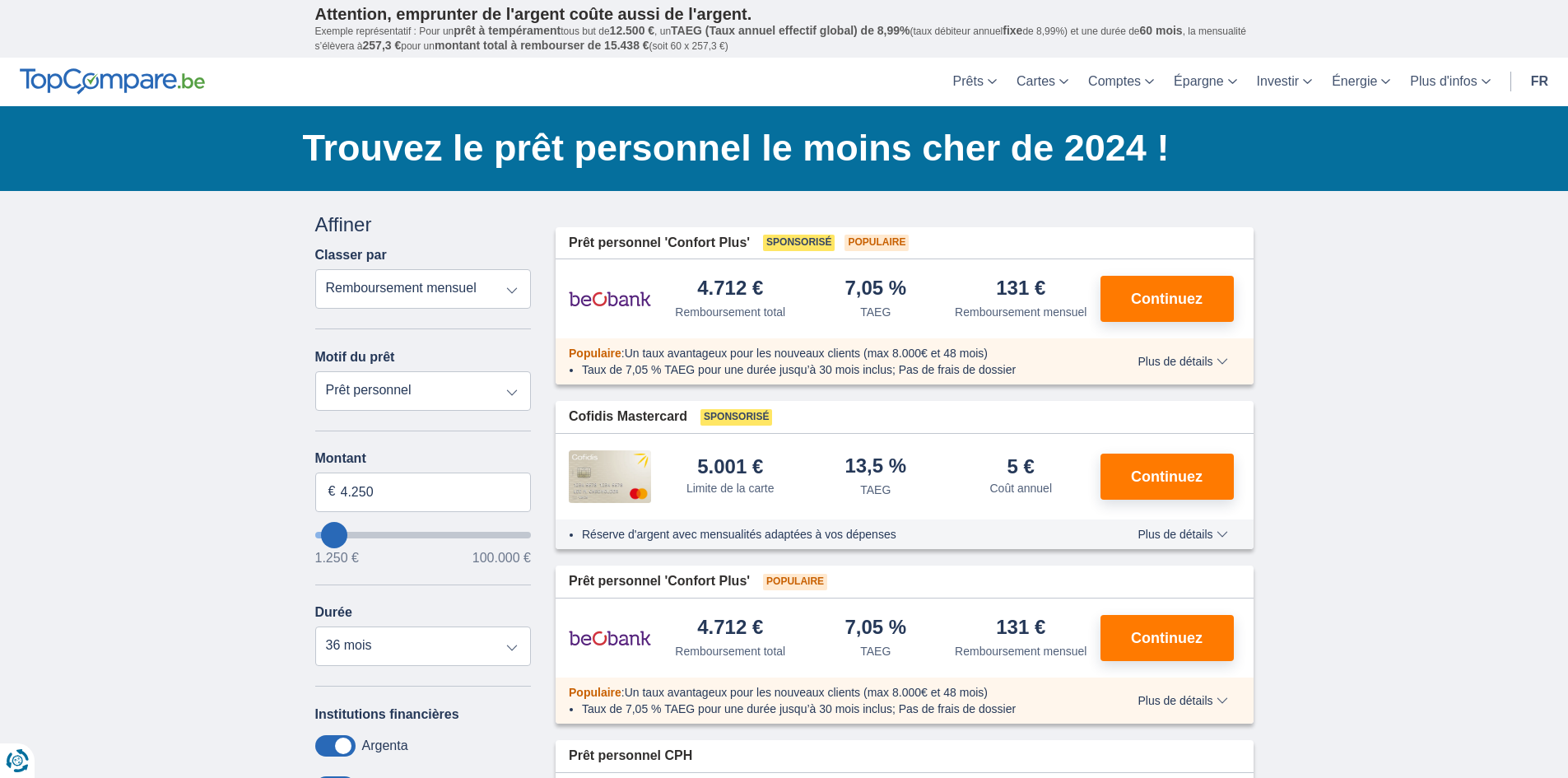
click at [1177, 360] on span "Plus de détails" at bounding box center [1183, 361] width 90 height 11
